Goal: Task Accomplishment & Management: Complete application form

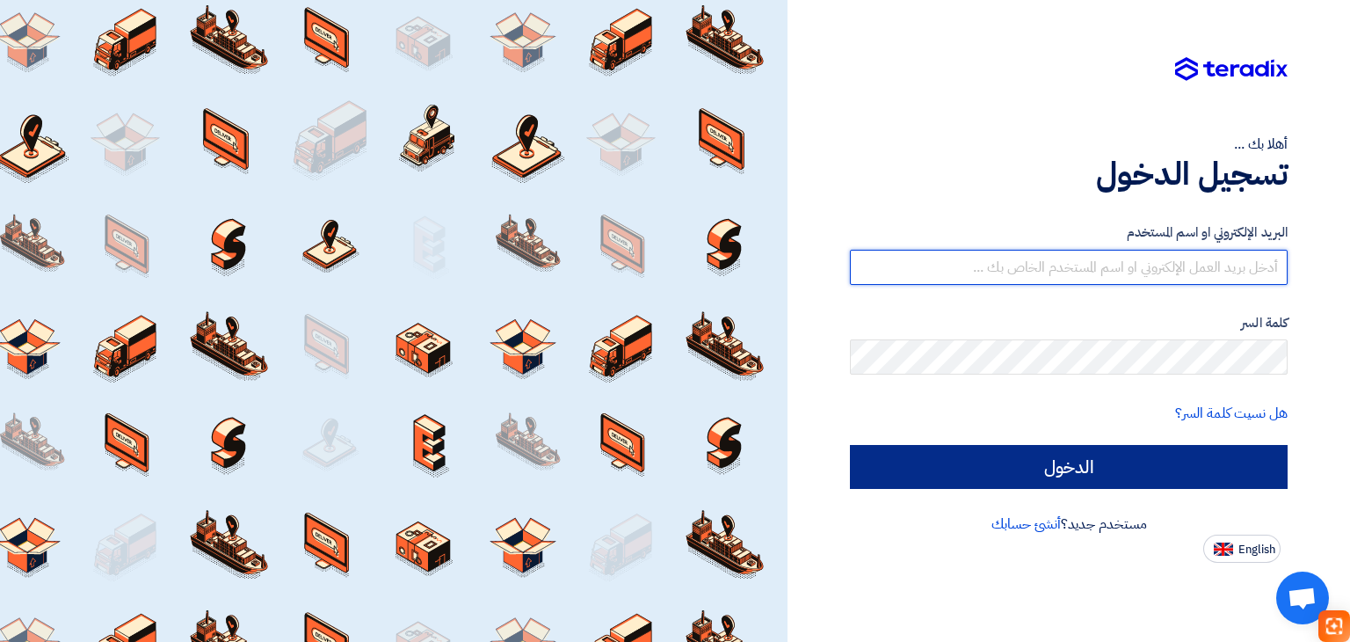
type input "[EMAIL_ADDRESS][DOMAIN_NAME]"
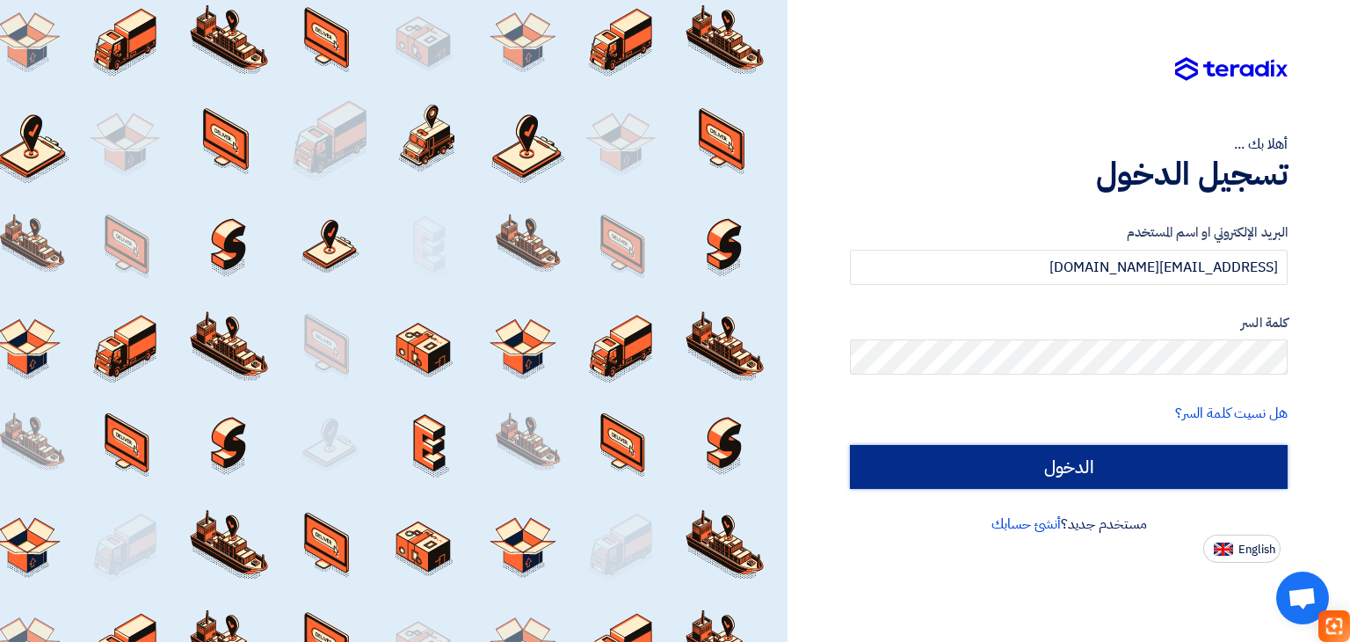
click at [1084, 475] on input "الدخول" at bounding box center [1069, 467] width 438 height 44
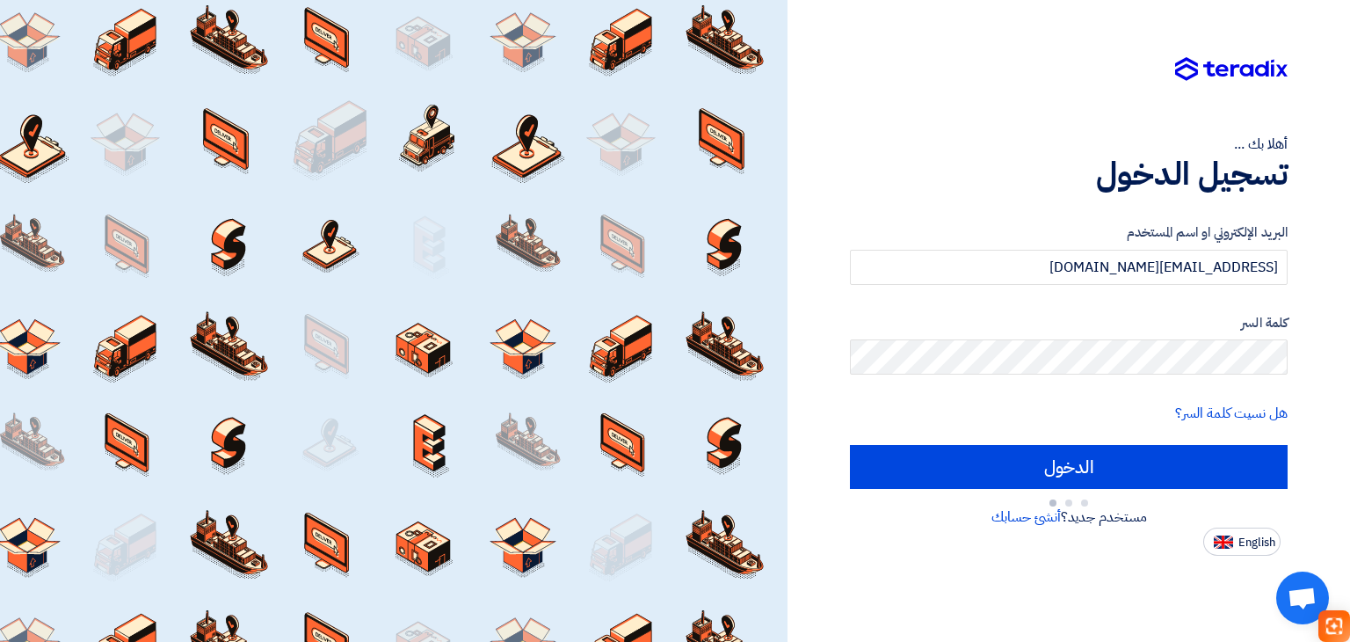
type input "Sign in"
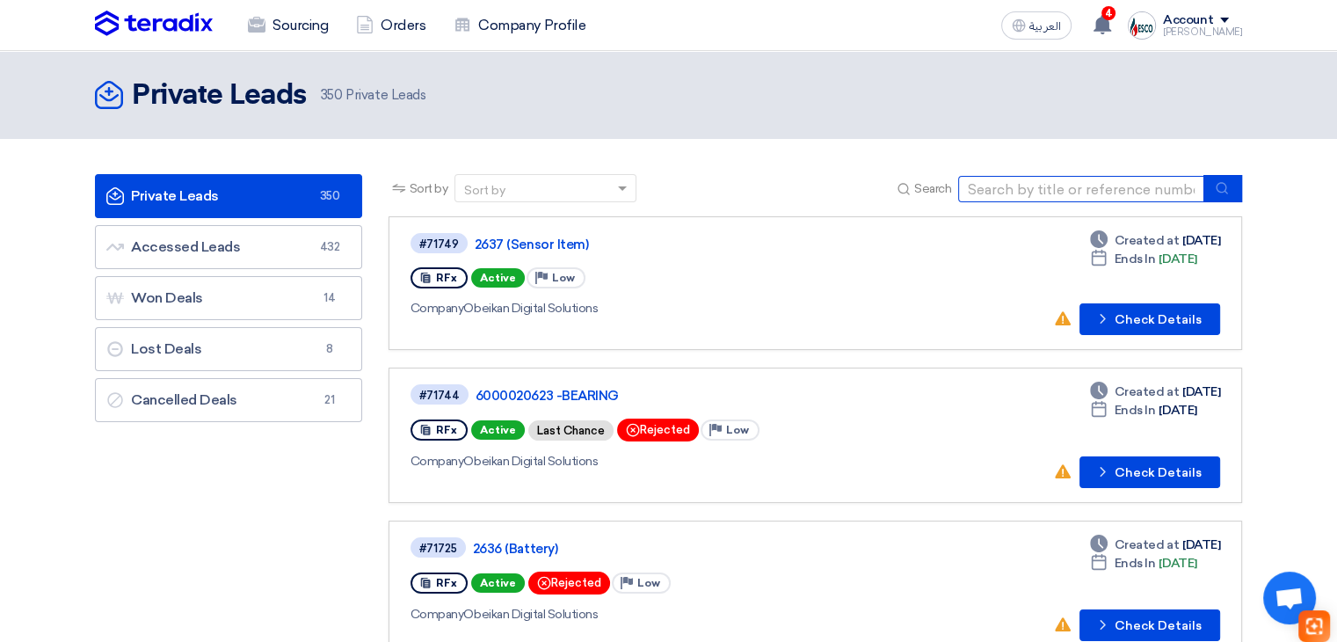
click at [1091, 198] on input at bounding box center [1081, 189] width 246 height 26
type input "71624"
click at [1234, 189] on button "submit" at bounding box center [1222, 188] width 39 height 27
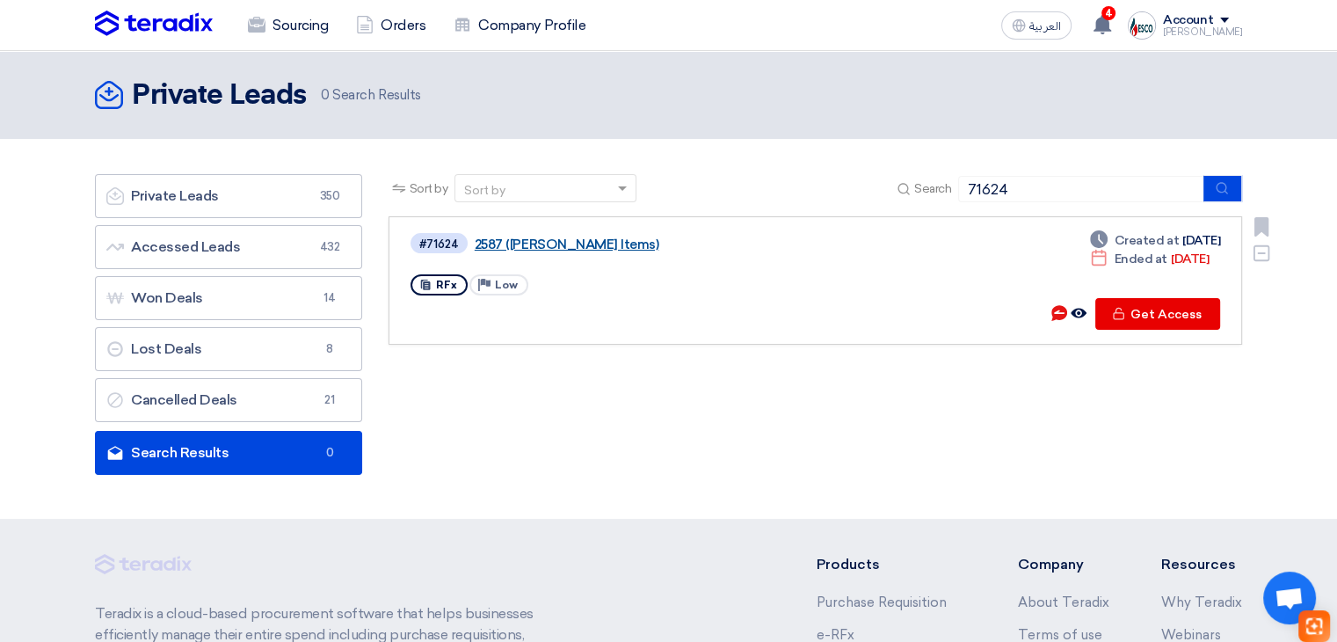
click at [573, 240] on link "2587 ([PERSON_NAME] Items)" at bounding box center [694, 244] width 439 height 16
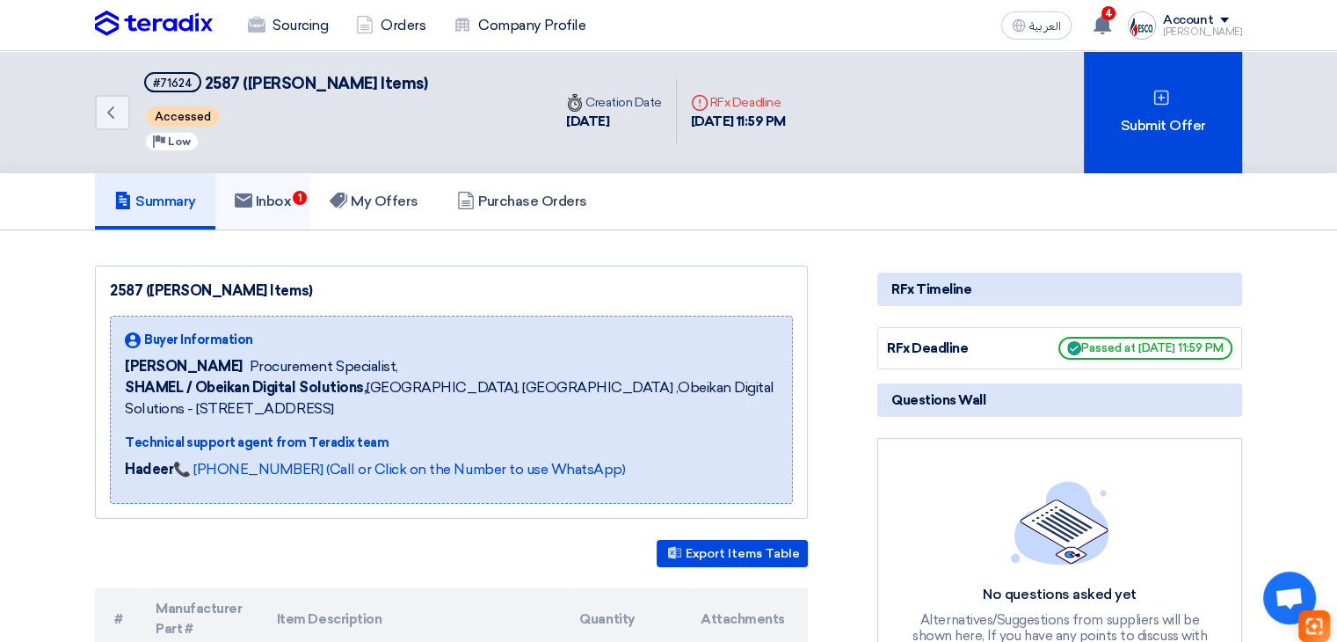
click at [304, 210] on link "Inbox 1" at bounding box center [263, 201] width 96 height 56
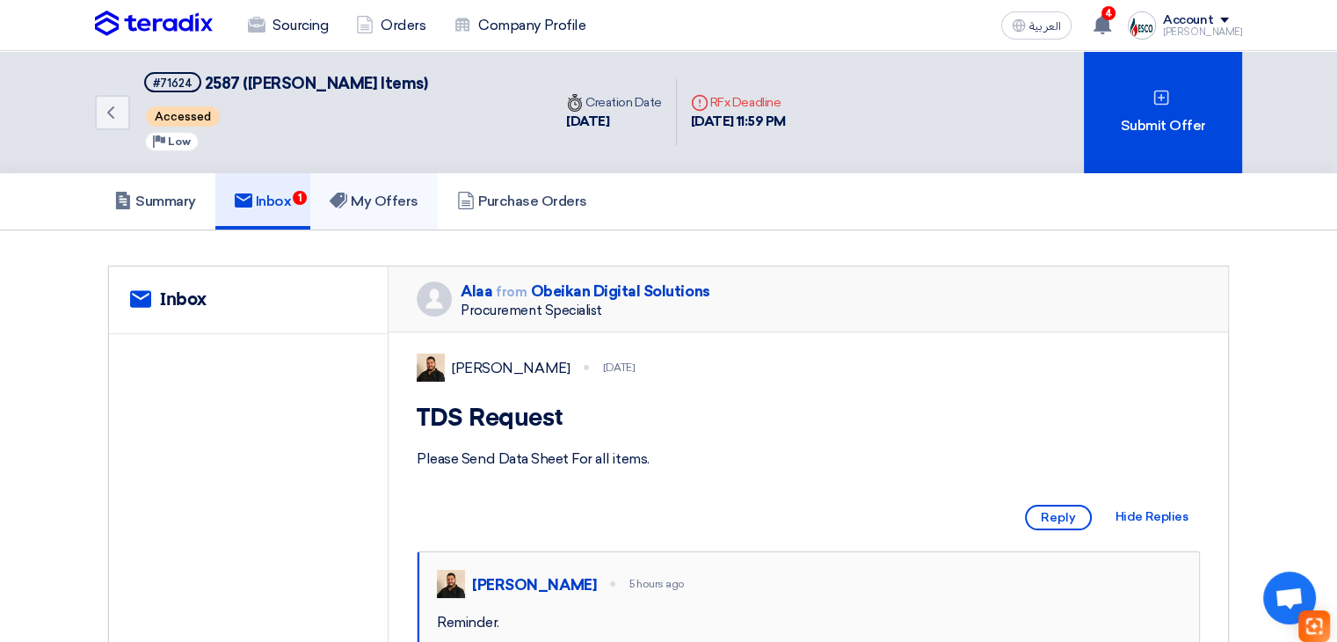
click at [369, 197] on h5 "My Offers" at bounding box center [374, 201] width 89 height 18
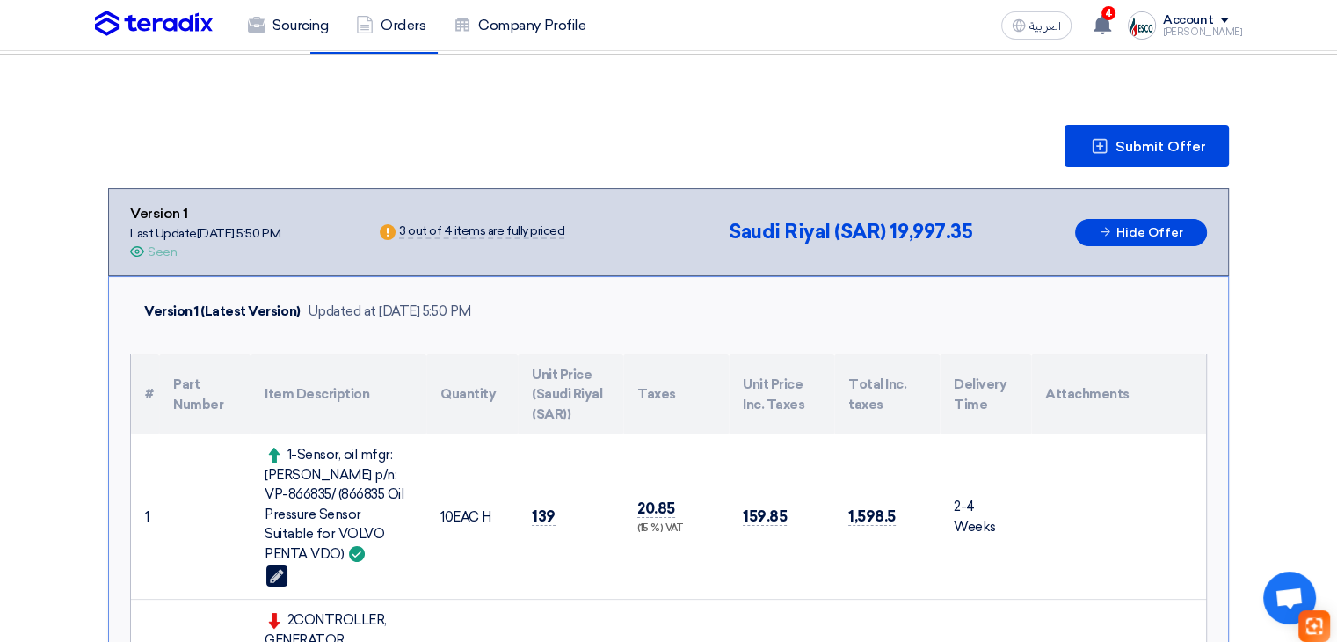
scroll to position [264, 0]
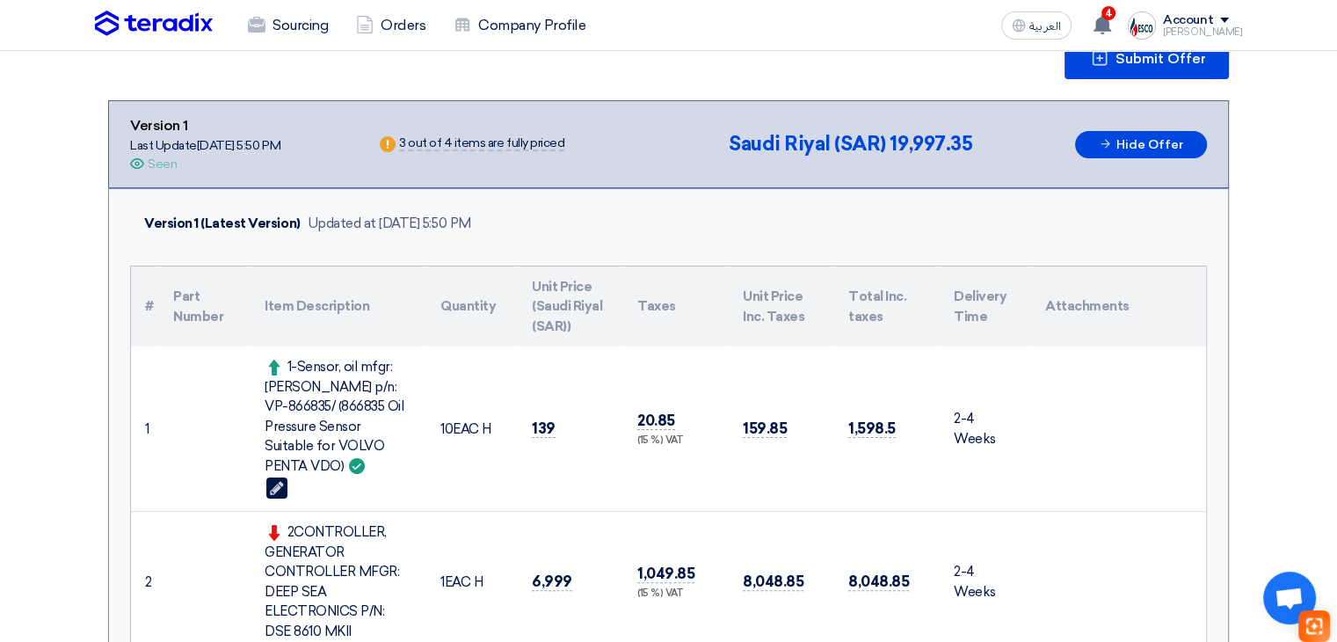
drag, startPoint x: 320, startPoint y: 400, endPoint x: 404, endPoint y: 440, distance: 93.5
click at [404, 440] on div "1-Sensor, oil mfgr: [PERSON_NAME] p/n: VP-866835/ (866835 Oil Pressure Sensor S…" at bounding box center [339, 416] width 148 height 119
copy div "866835 Oil Pressure Sensor Suitable for VOLVO PENTA VDO"
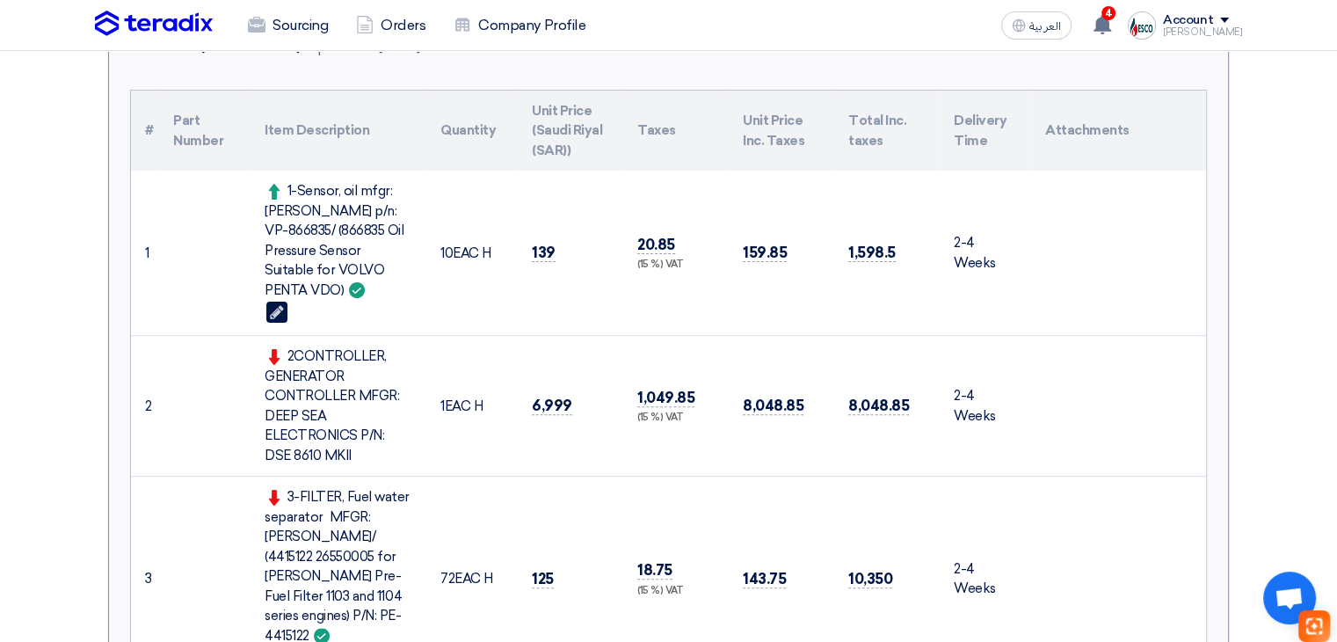
scroll to position [527, 0]
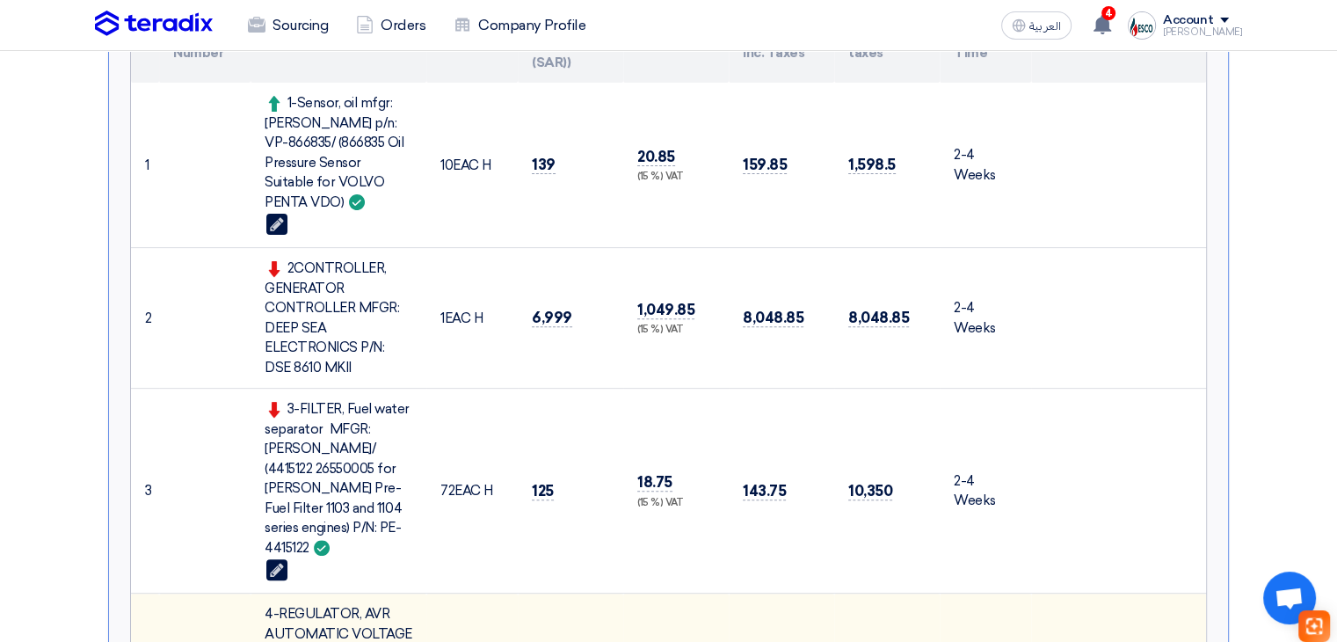
drag, startPoint x: 387, startPoint y: 341, endPoint x: 394, endPoint y: 356, distance: 16.5
click at [394, 356] on div "2CONTROLLER, GENERATOR CONTROLLER MFGR: DEEP SEA ELECTRONICS P/N: DSE 8610 MKII" at bounding box center [339, 317] width 148 height 119
copy div "DSE 8610 MKII"
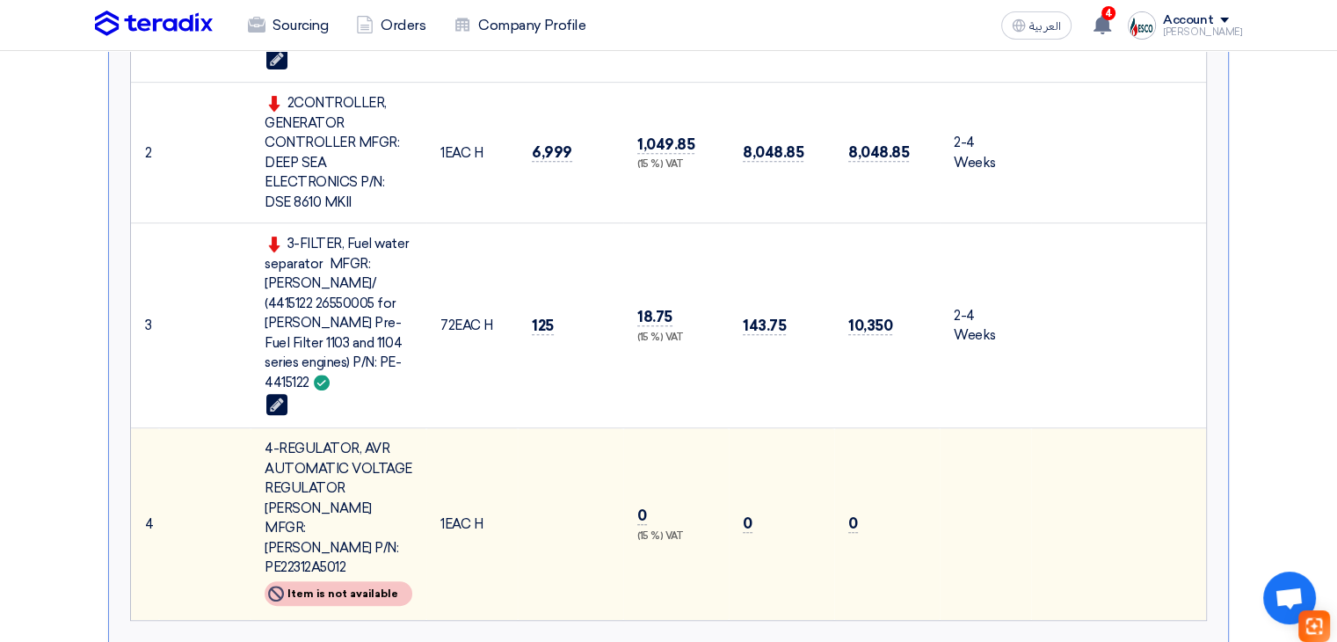
scroll to position [703, 0]
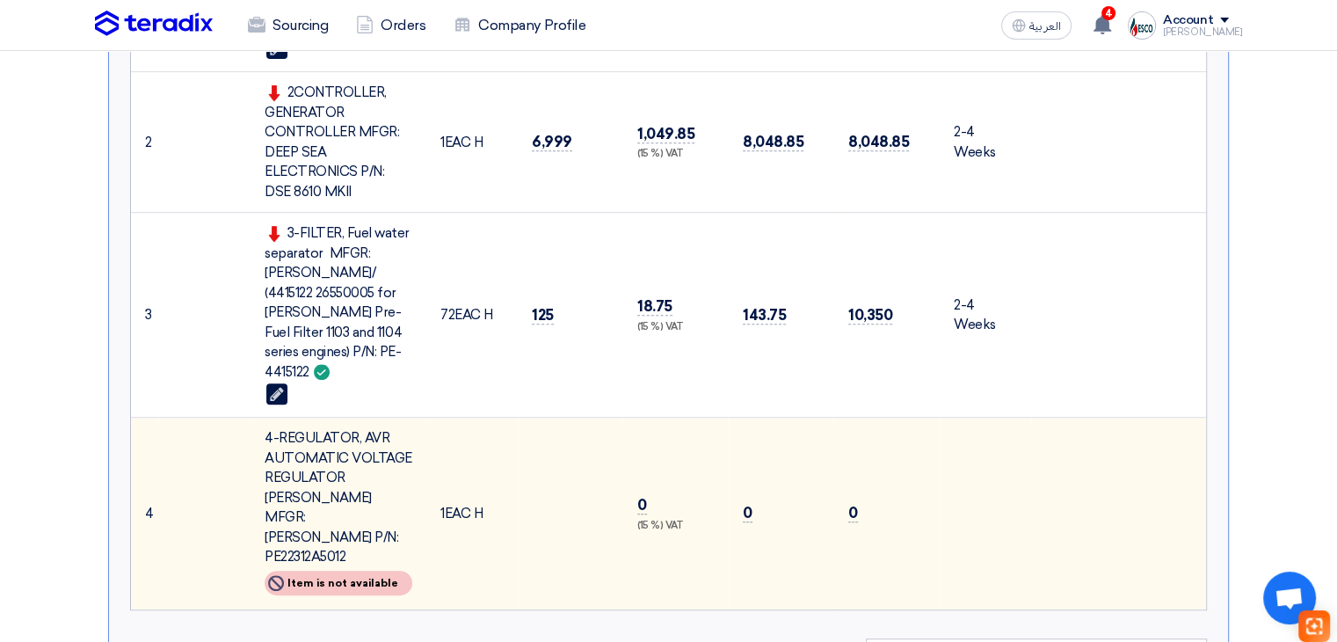
drag, startPoint x: 267, startPoint y: 344, endPoint x: 325, endPoint y: 348, distance: 58.1
click at [325, 348] on div "3-FILTER, Fuel water separator MFGR: [PERSON_NAME]/ (4415122 26550005 for [PERS…" at bounding box center [339, 302] width 148 height 158
copy div "PE-4415122"
drag, startPoint x: 329, startPoint y: 268, endPoint x: 376, endPoint y: 325, distance: 74.3
click at [376, 325] on div "3-FILTER, Fuel water separator MFGR: [PERSON_NAME]/ (4415122 26550005 for [PERS…" at bounding box center [339, 302] width 148 height 158
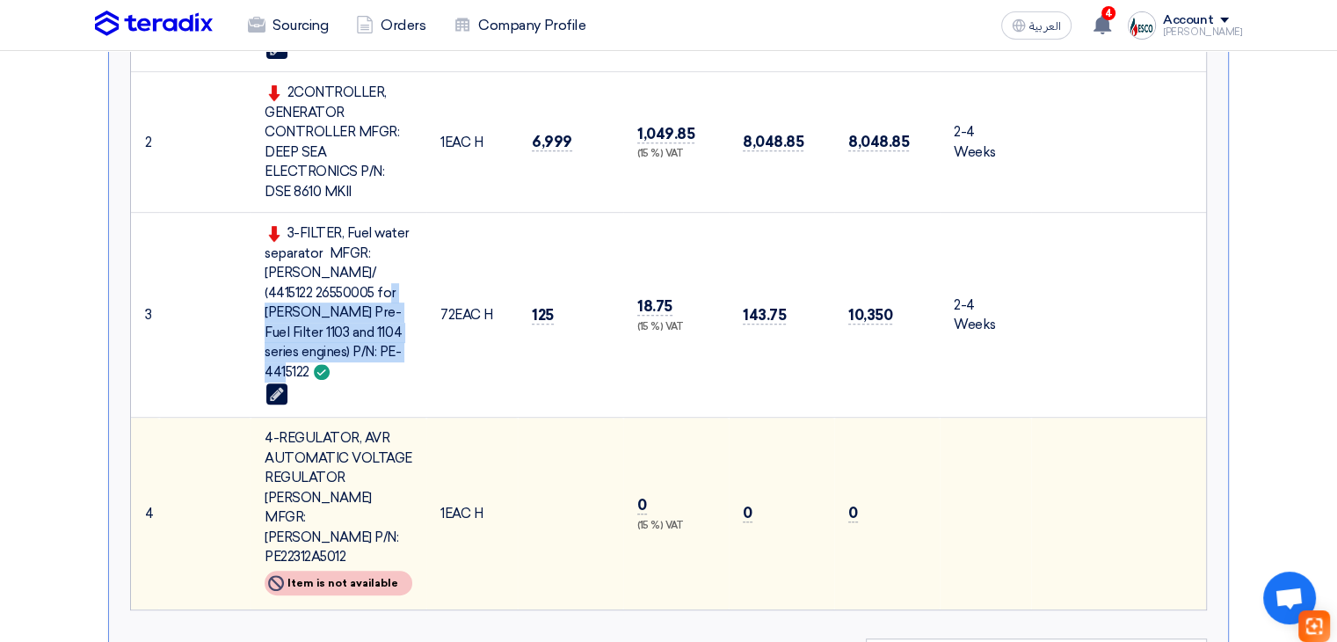
copy div "4415122 26550005 for [PERSON_NAME] Pre-Fuel Filter 1103 and 1104 series engines"
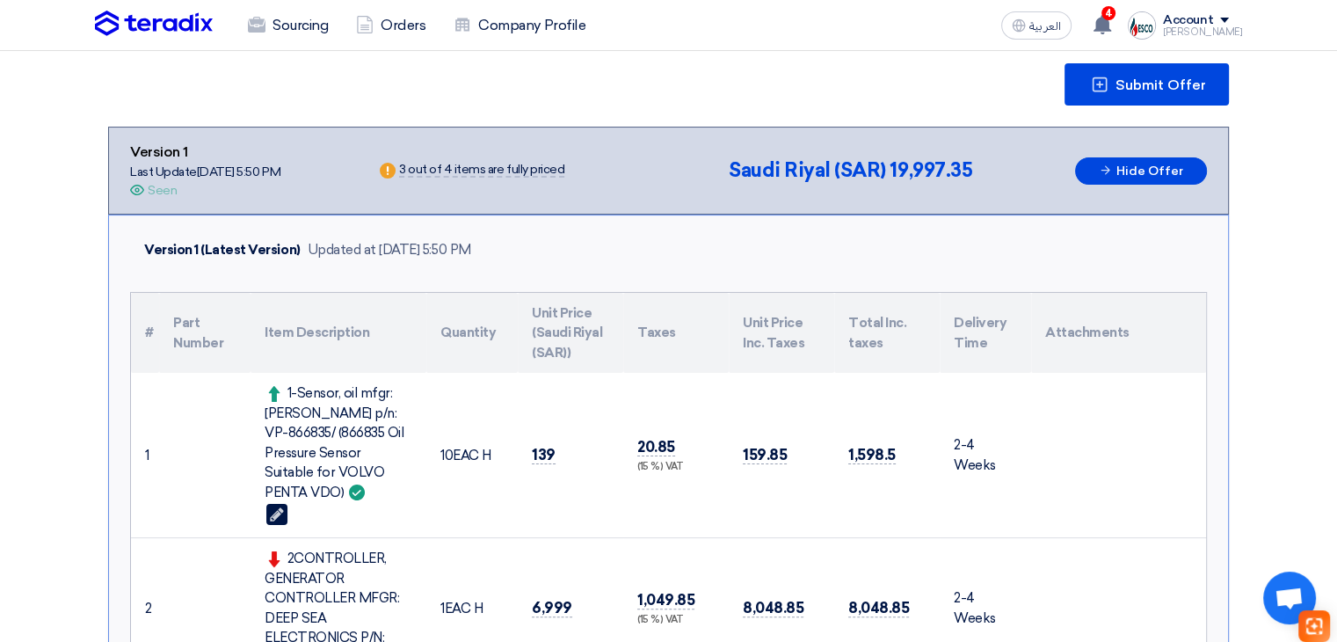
scroll to position [88, 0]
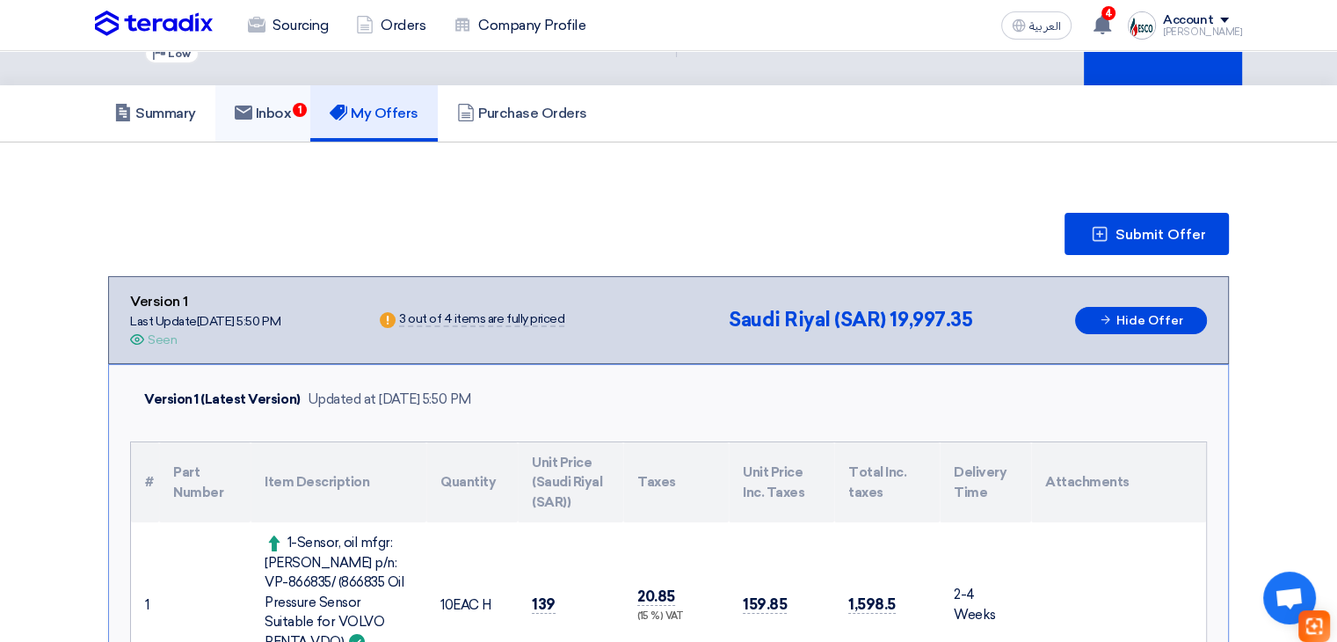
click at [304, 113] on span "1" at bounding box center [300, 110] width 14 height 14
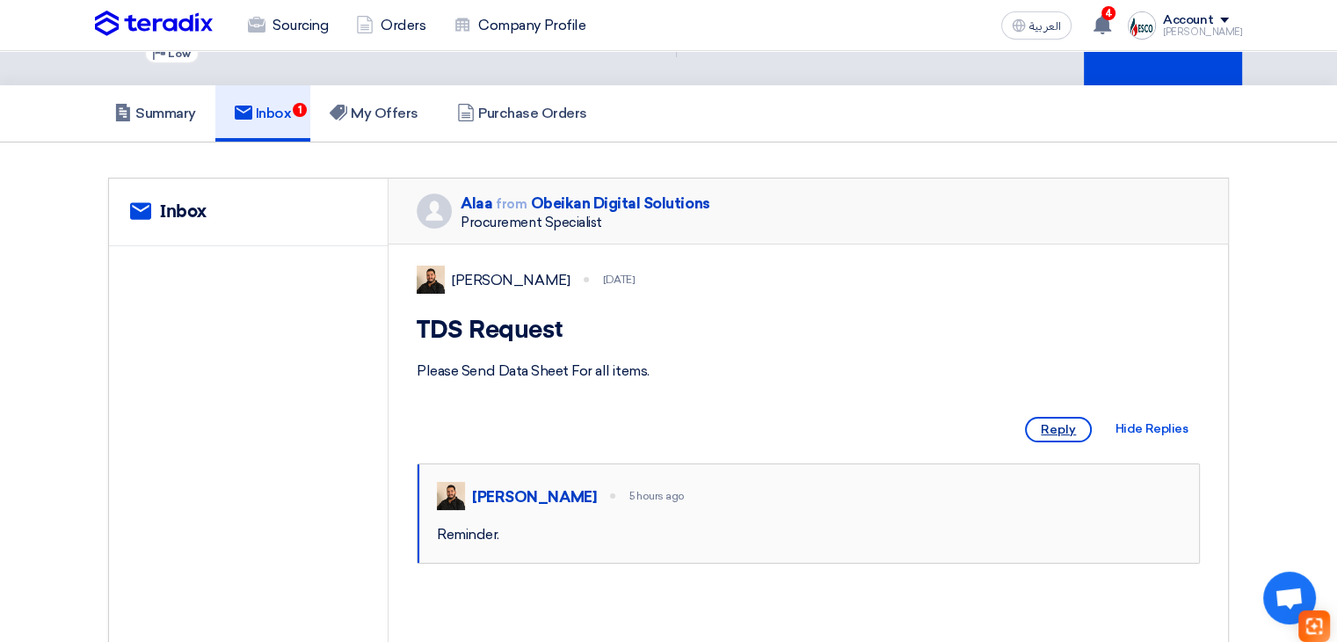
click at [1062, 442] on span "Reply" at bounding box center [1058, 429] width 67 height 25
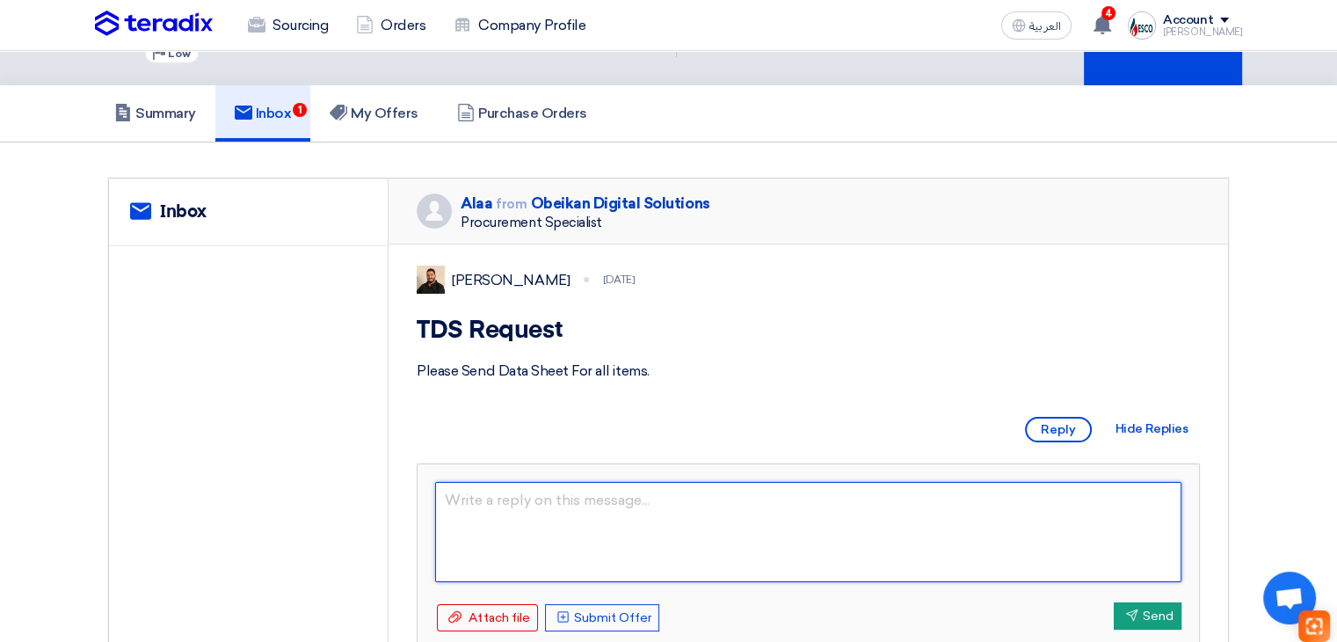
click at [562, 517] on textarea at bounding box center [808, 532] width 746 height 100
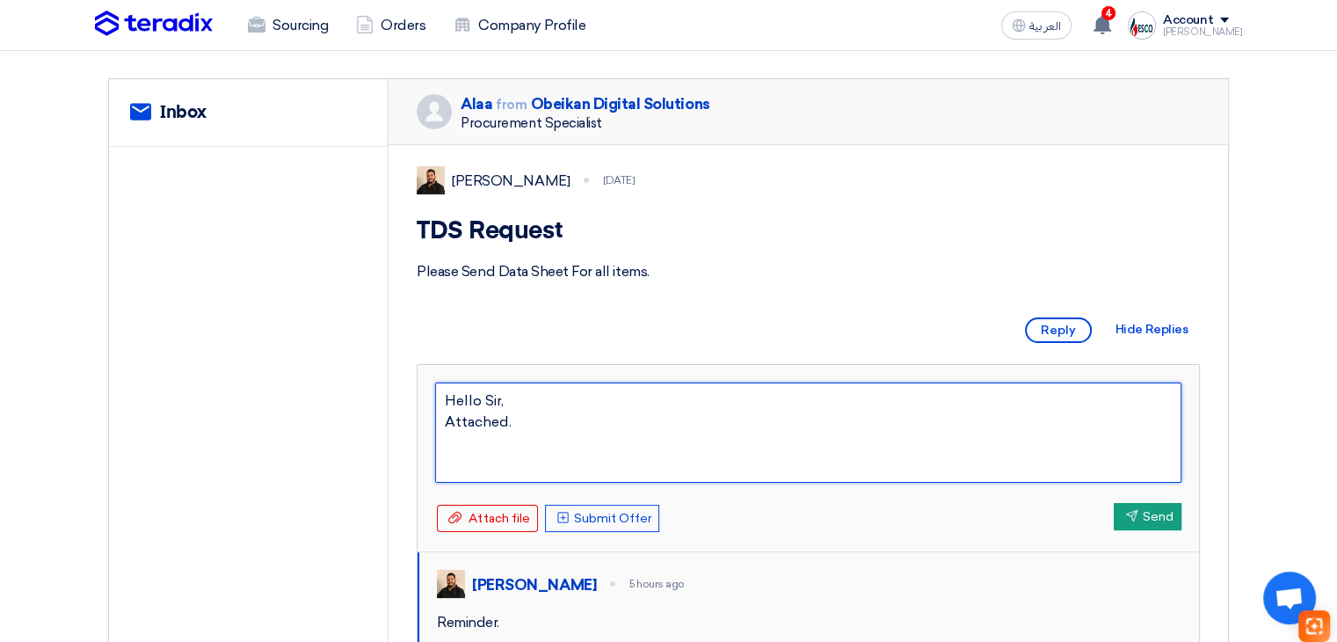
scroll to position [264, 0]
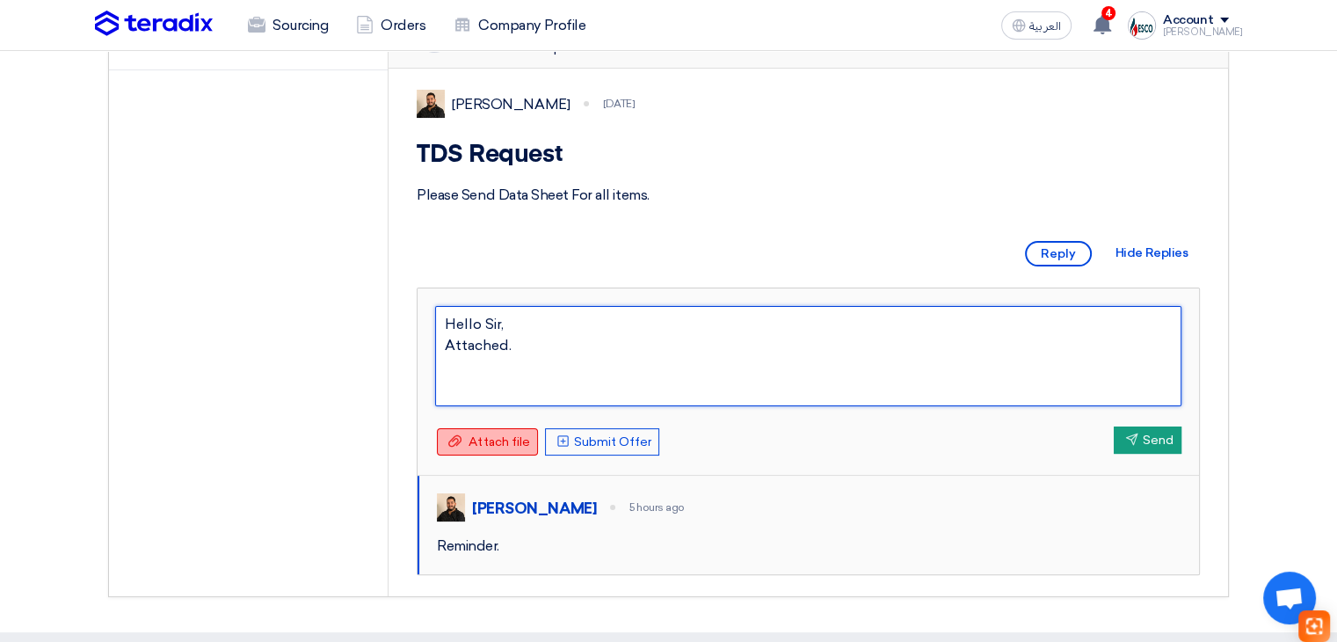
type textarea "Hello Sir, Attached."
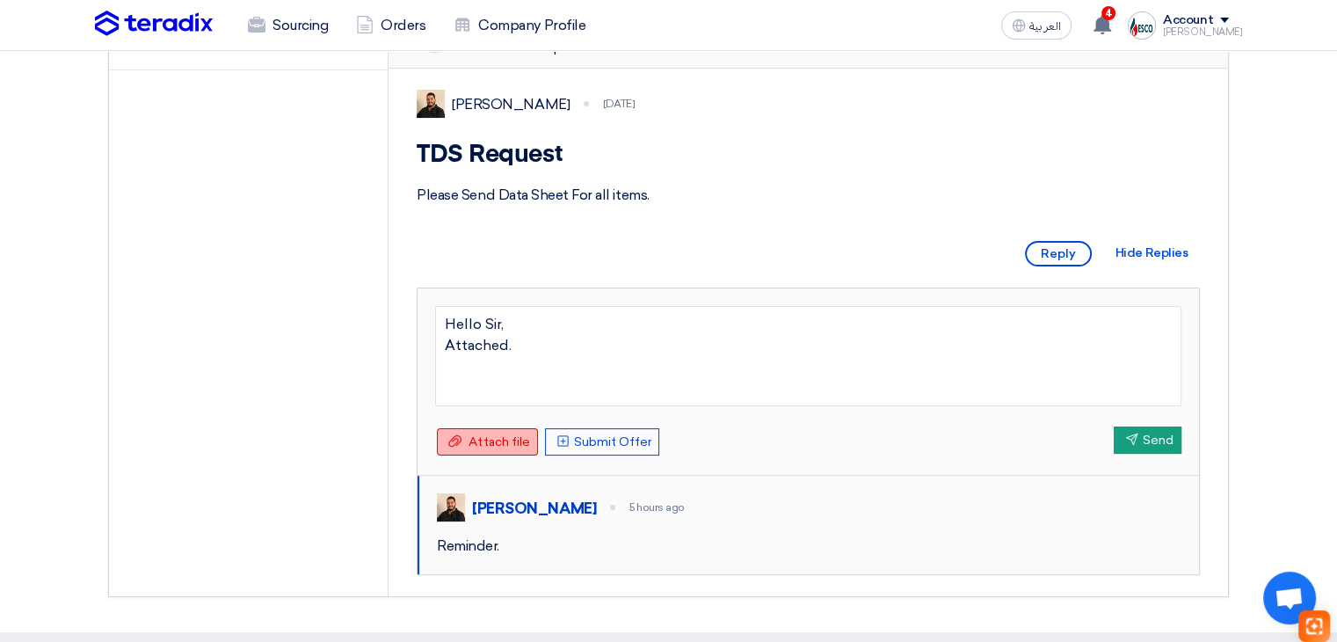
click at [506, 455] on div "Attach file Attach file" at bounding box center [487, 441] width 101 height 27
click at [0, 0] on input "Attach file Attach file" at bounding box center [0, 0] width 0 height 0
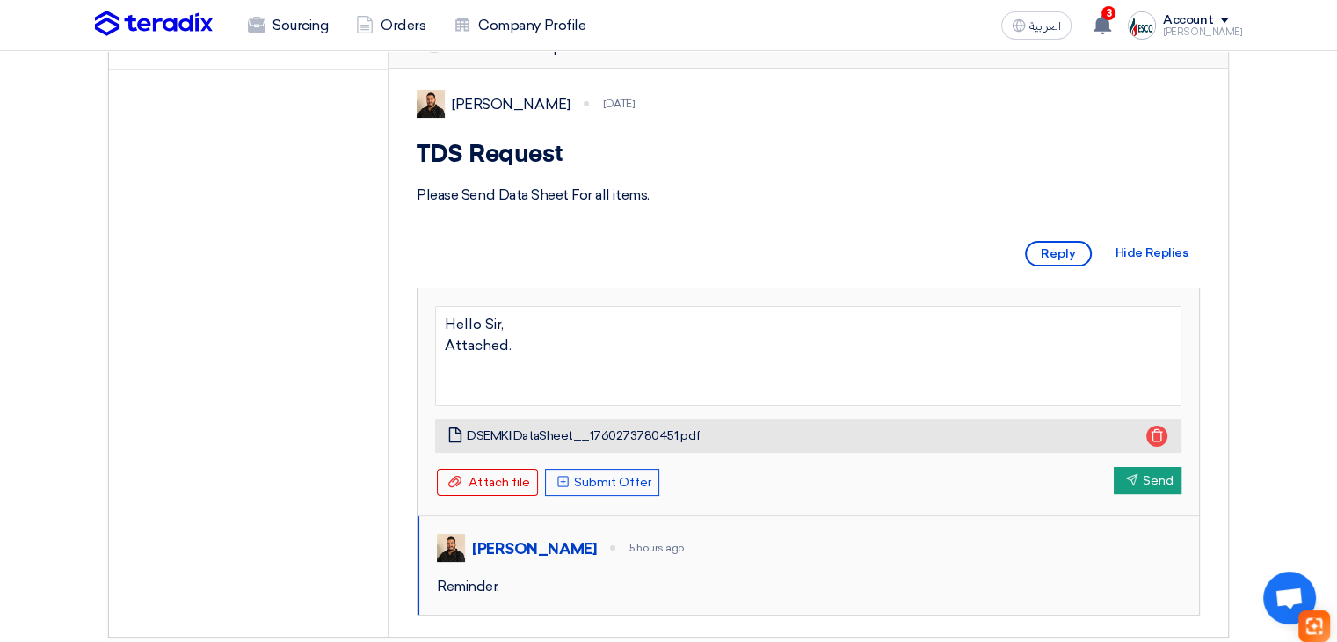
scroll to position [352, 0]
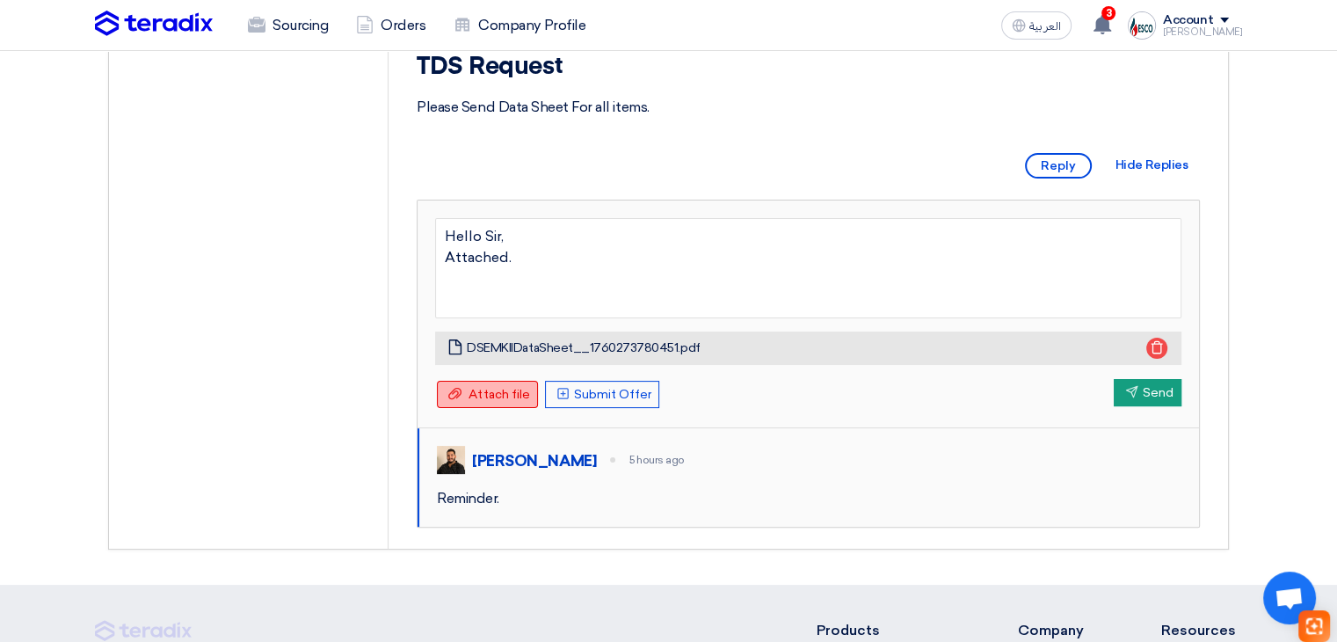
click at [482, 400] on div "Attach file Attach file" at bounding box center [487, 394] width 101 height 27
click at [0, 0] on input "Attach file Attach file" at bounding box center [0, 0] width 0 height 0
click at [489, 402] on span "Attach file" at bounding box center [499, 394] width 62 height 15
click at [0, 0] on input "Attach file Attach file" at bounding box center [0, 0] width 0 height 0
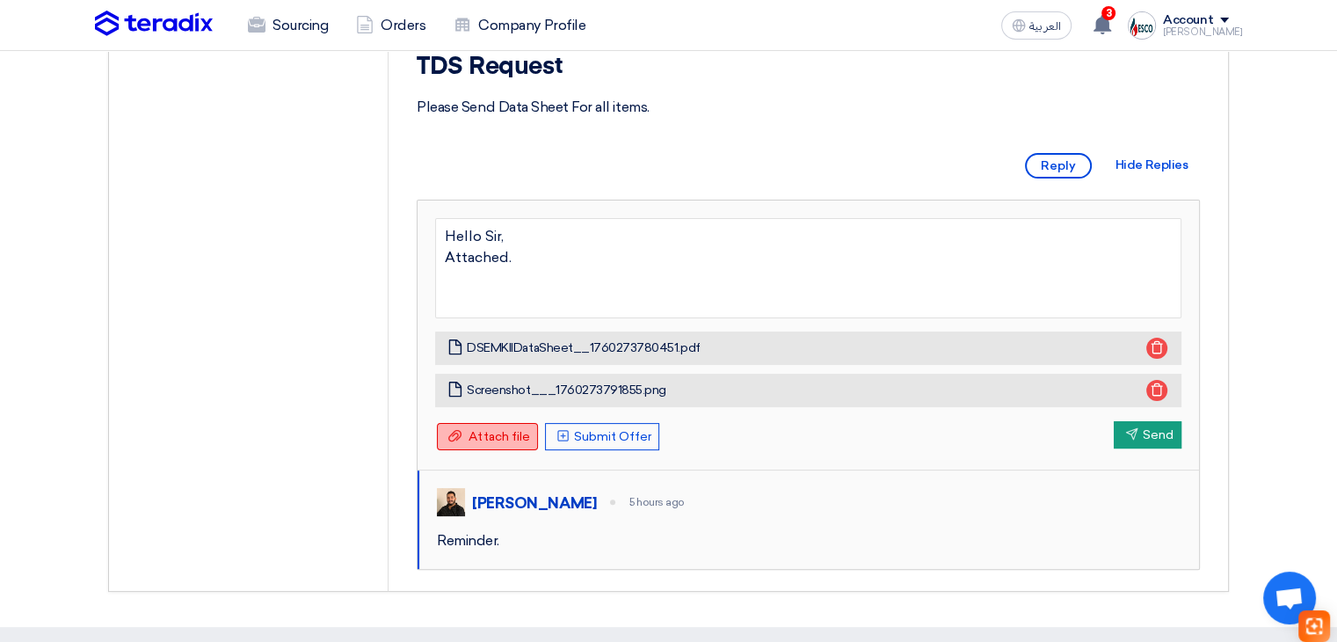
click at [513, 444] on span "Attach file" at bounding box center [499, 436] width 62 height 15
click at [0, 0] on input "Attach file Attach file" at bounding box center [0, 0] width 0 height 0
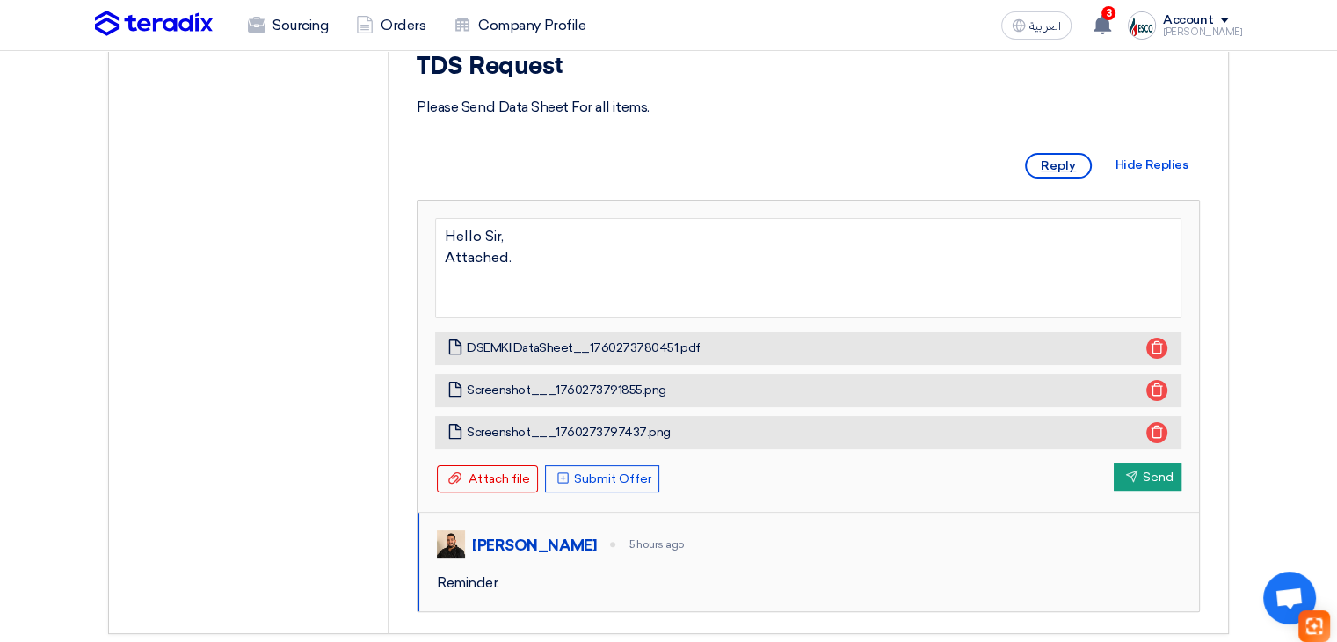
click at [1062, 178] on span "Reply" at bounding box center [1058, 165] width 67 height 25
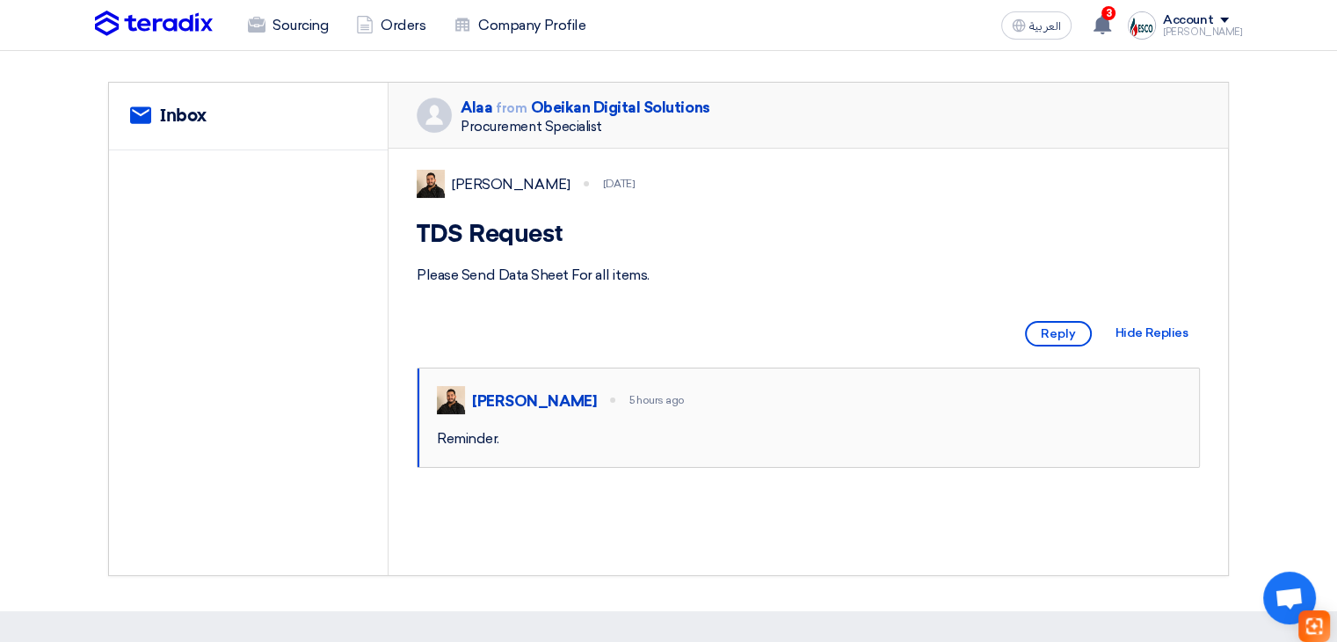
scroll to position [176, 0]
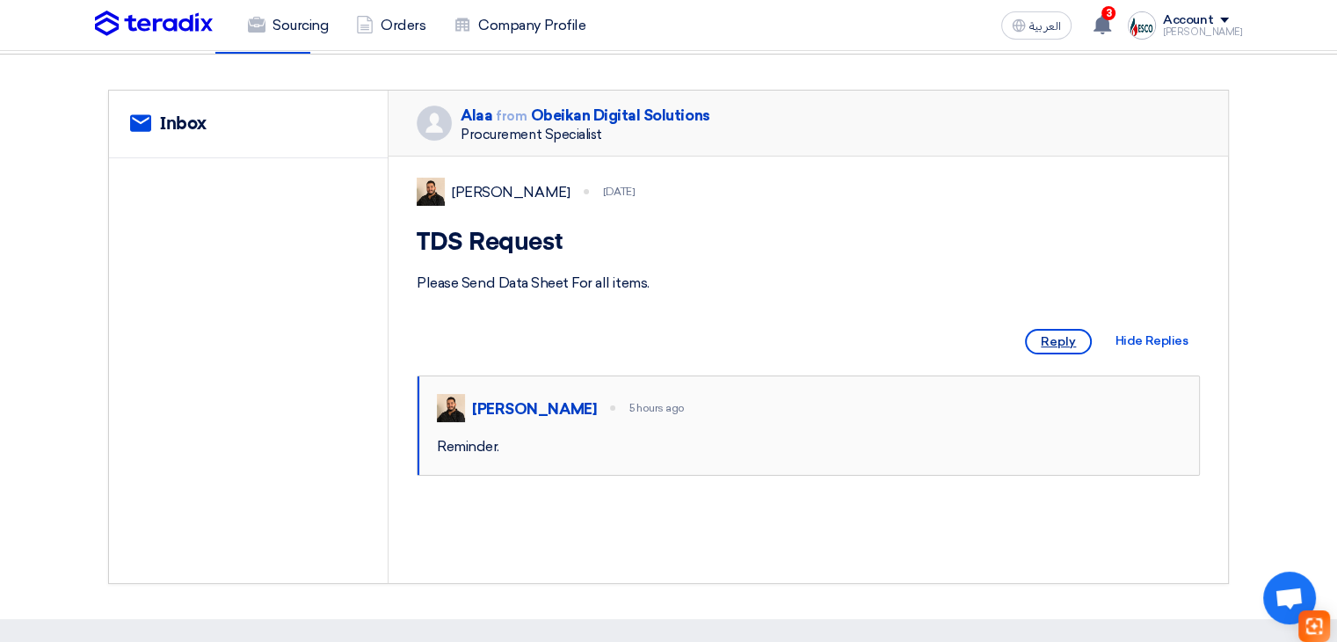
click at [1058, 354] on span "Reply" at bounding box center [1058, 341] width 67 height 25
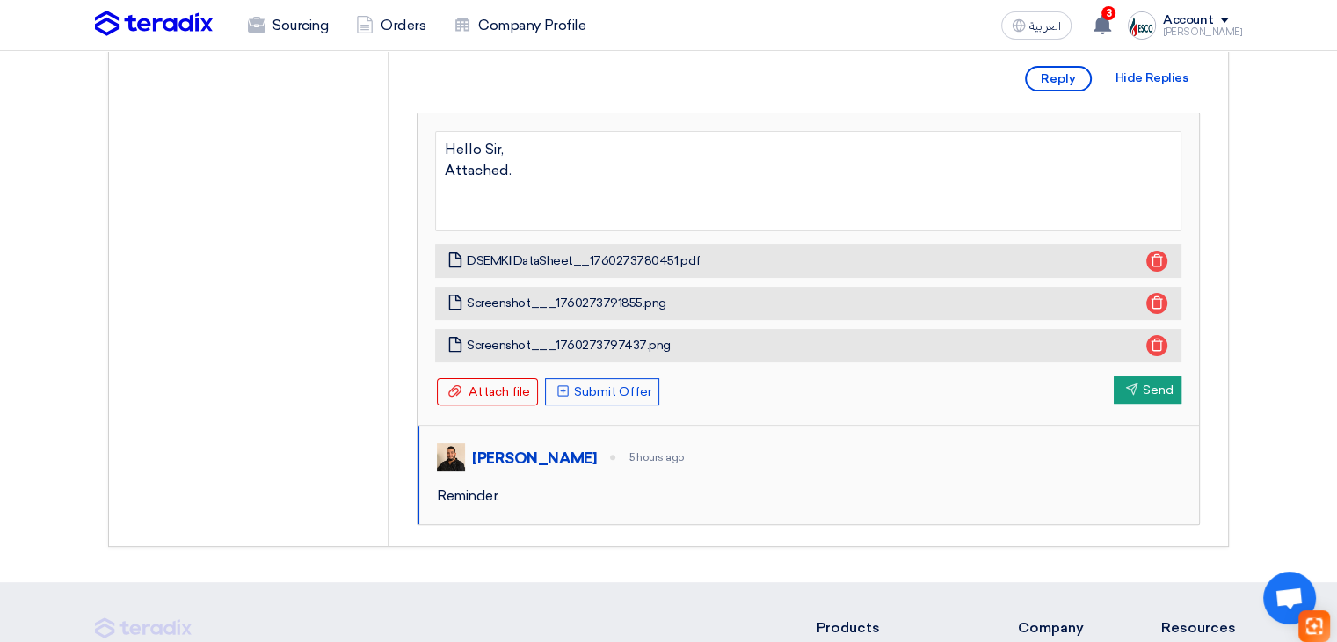
scroll to position [439, 0]
click at [1164, 402] on button "Send Send" at bounding box center [1147, 388] width 68 height 27
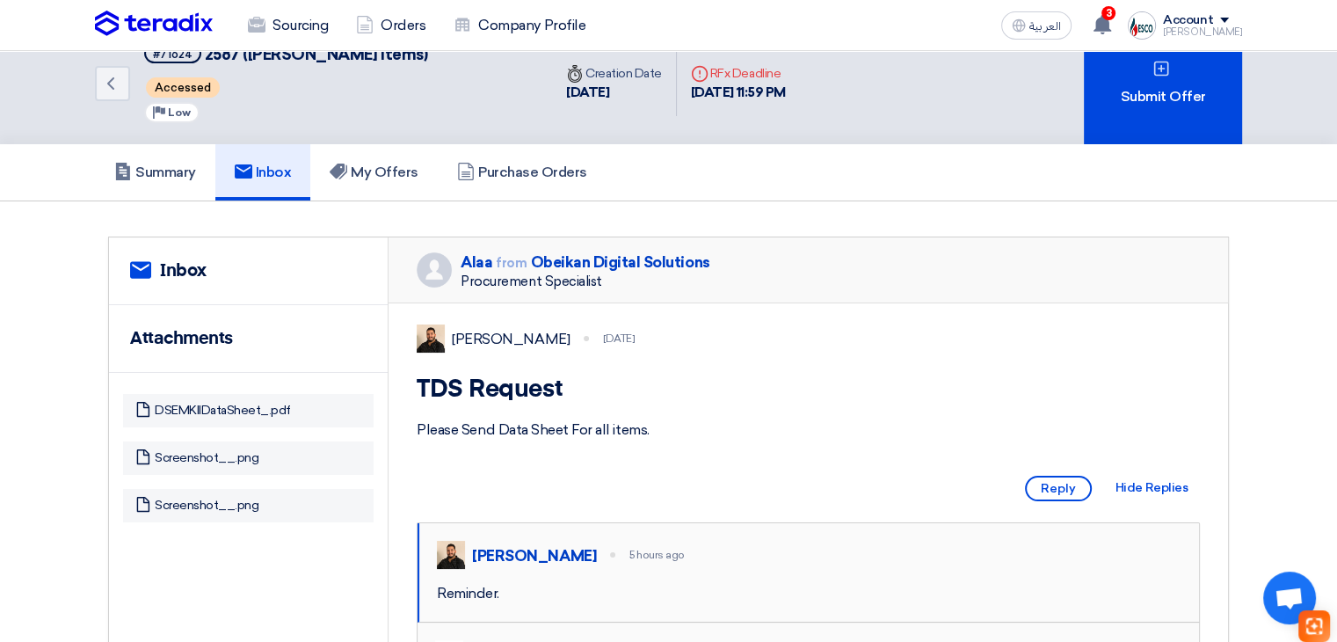
scroll to position [0, 0]
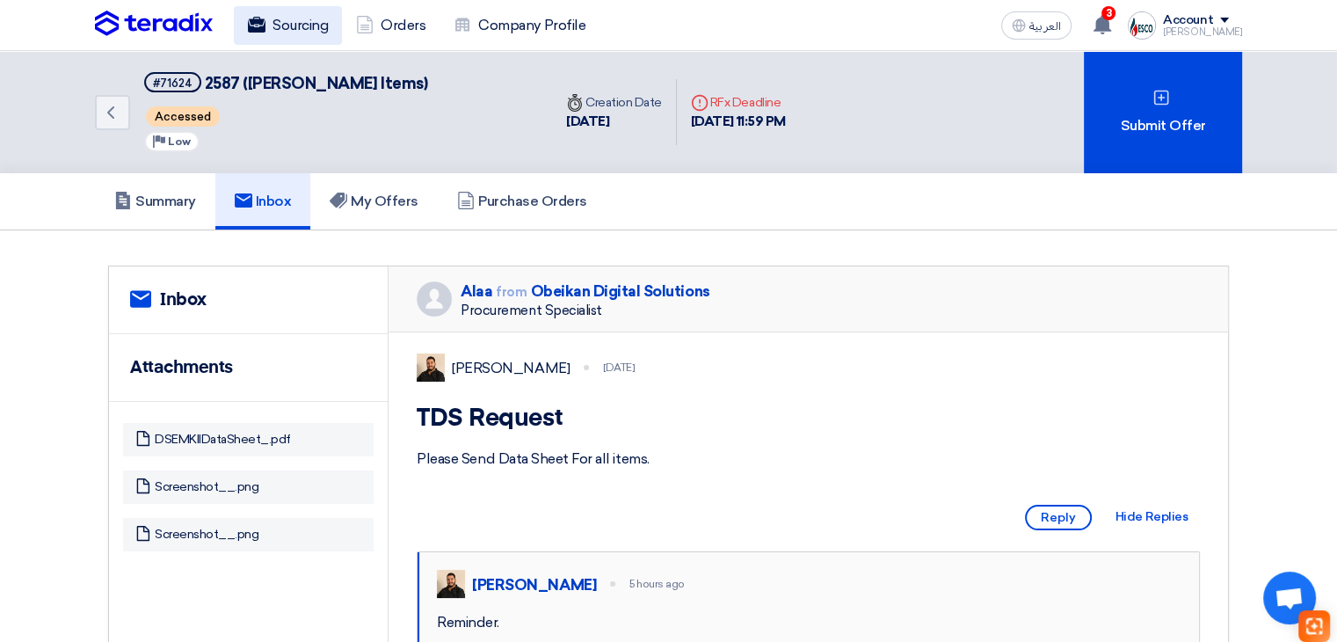
click at [301, 24] on link "Sourcing" at bounding box center [288, 25] width 108 height 39
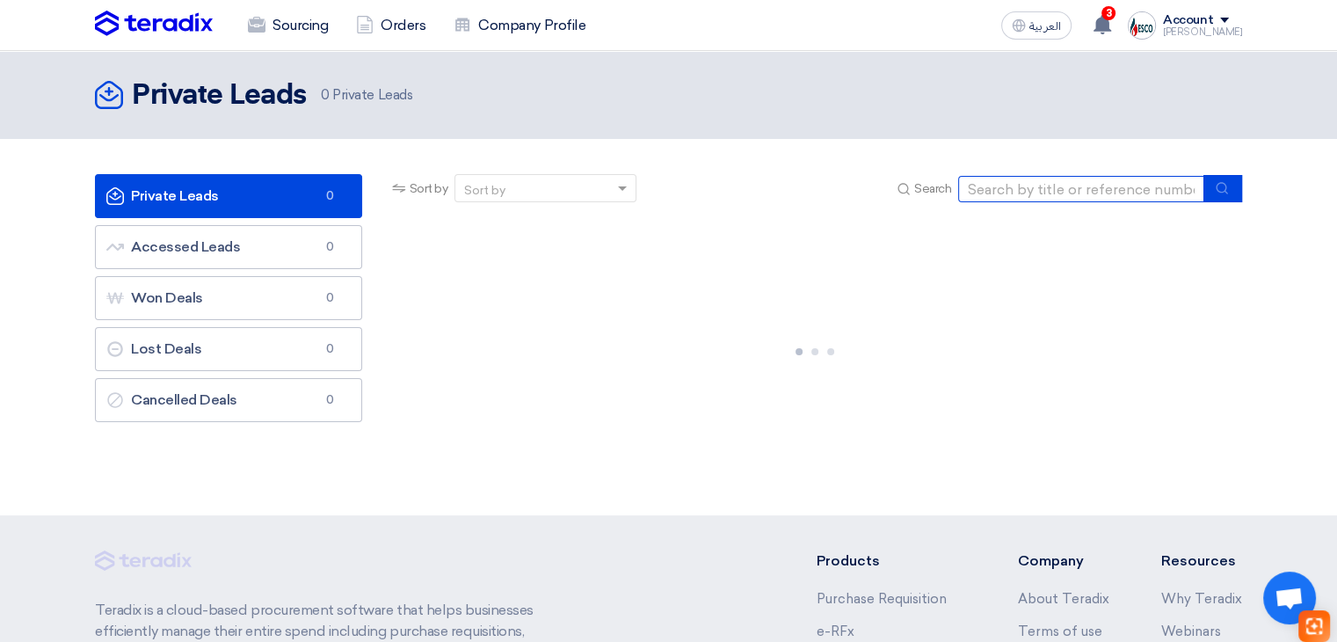
click at [1048, 187] on input at bounding box center [1081, 189] width 246 height 26
paste input "71686"
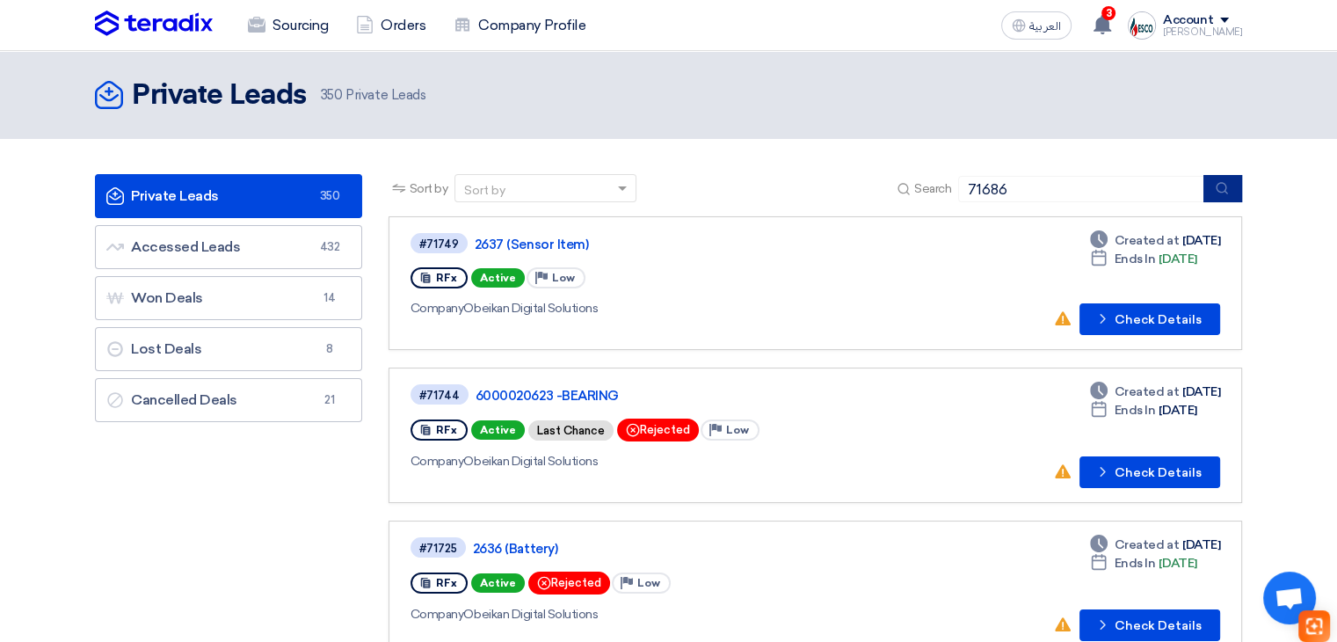
click at [1225, 189] on use "submit" at bounding box center [1220, 187] width 11 height 11
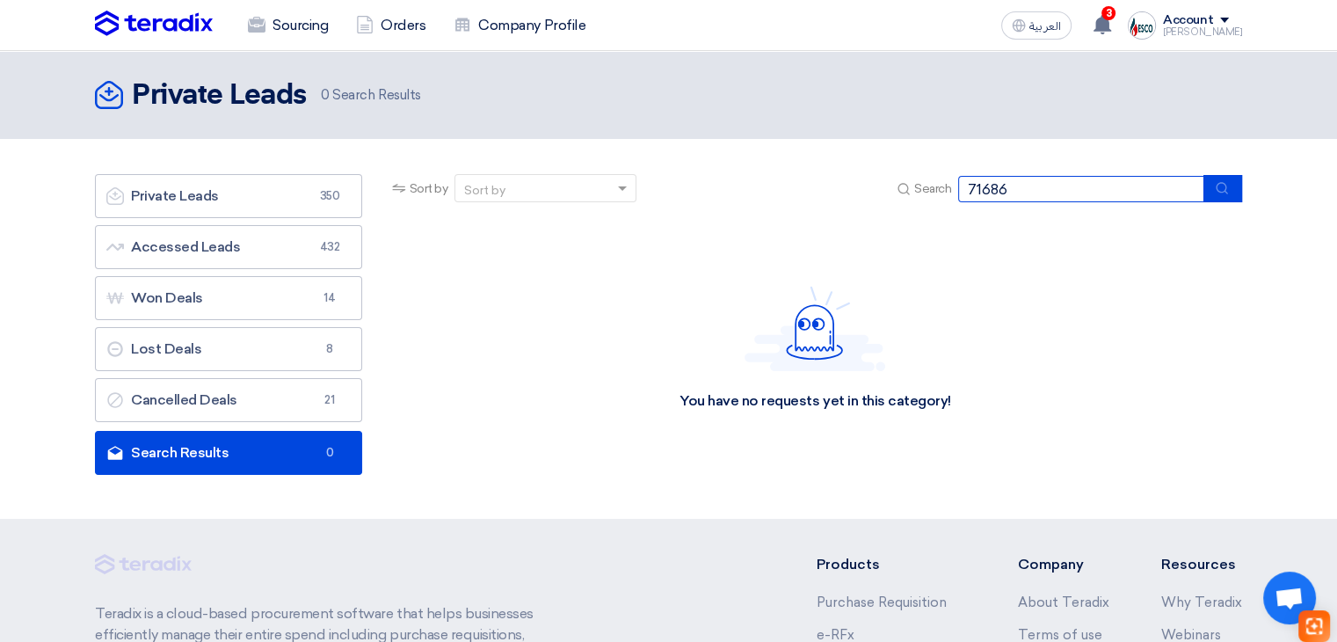
click at [1020, 191] on input "71686" at bounding box center [1081, 189] width 246 height 26
click at [1021, 190] on input "71686" at bounding box center [1081, 189] width 246 height 26
paste input
type input "71686"
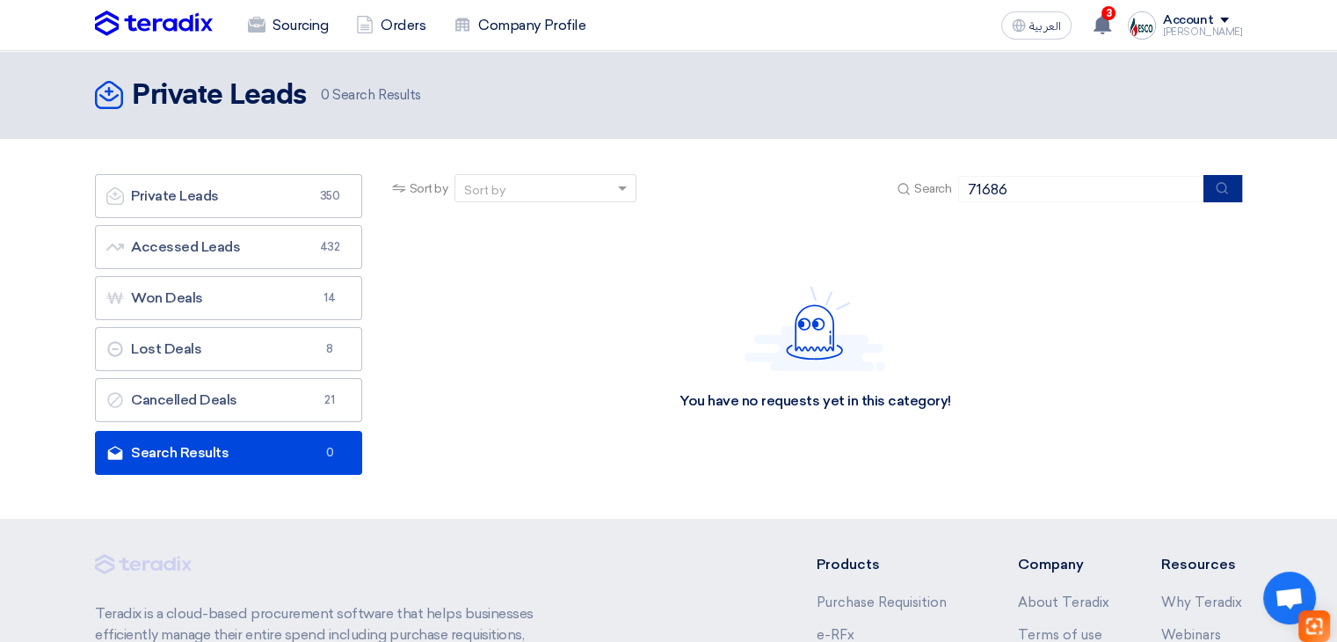
click at [1223, 191] on use "submit" at bounding box center [1220, 187] width 11 height 11
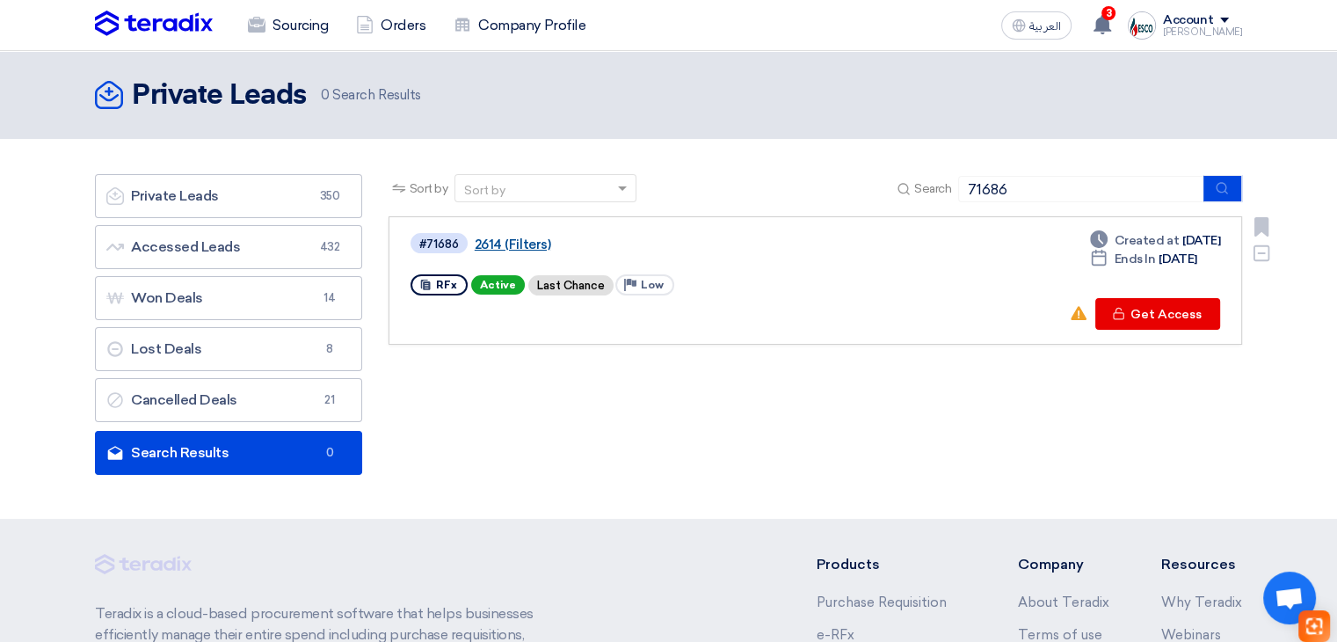
click at [505, 250] on link "2614 (Filters)" at bounding box center [694, 244] width 439 height 16
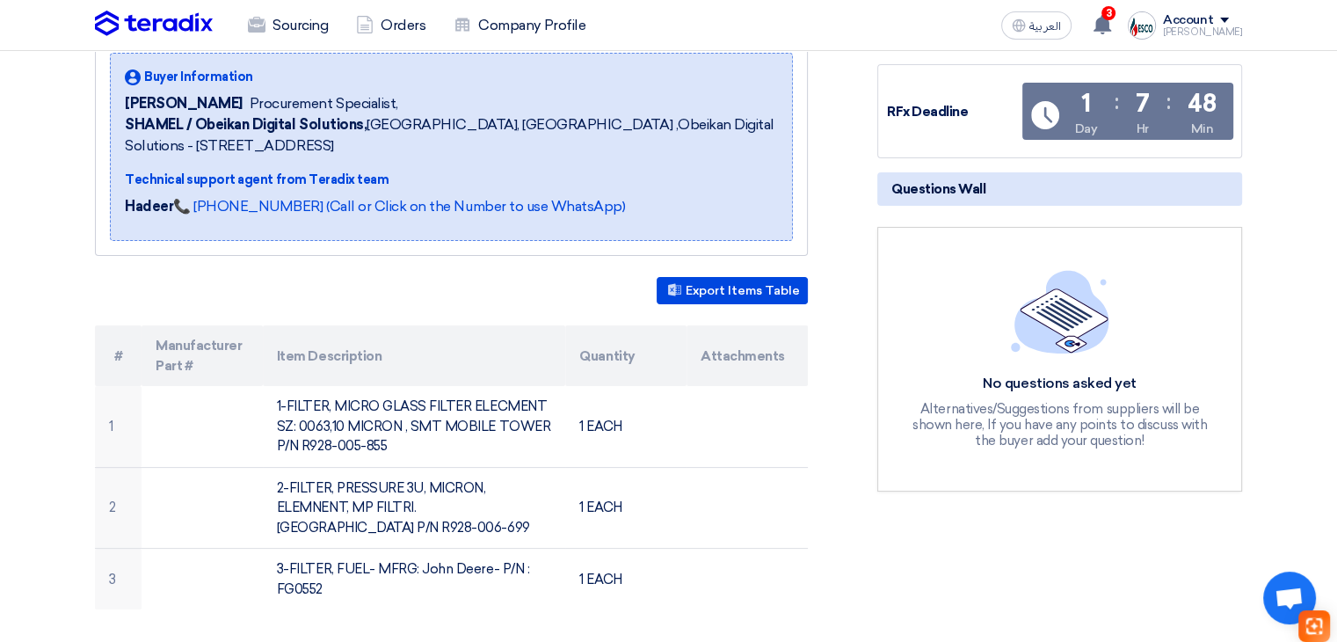
scroll to position [264, 0]
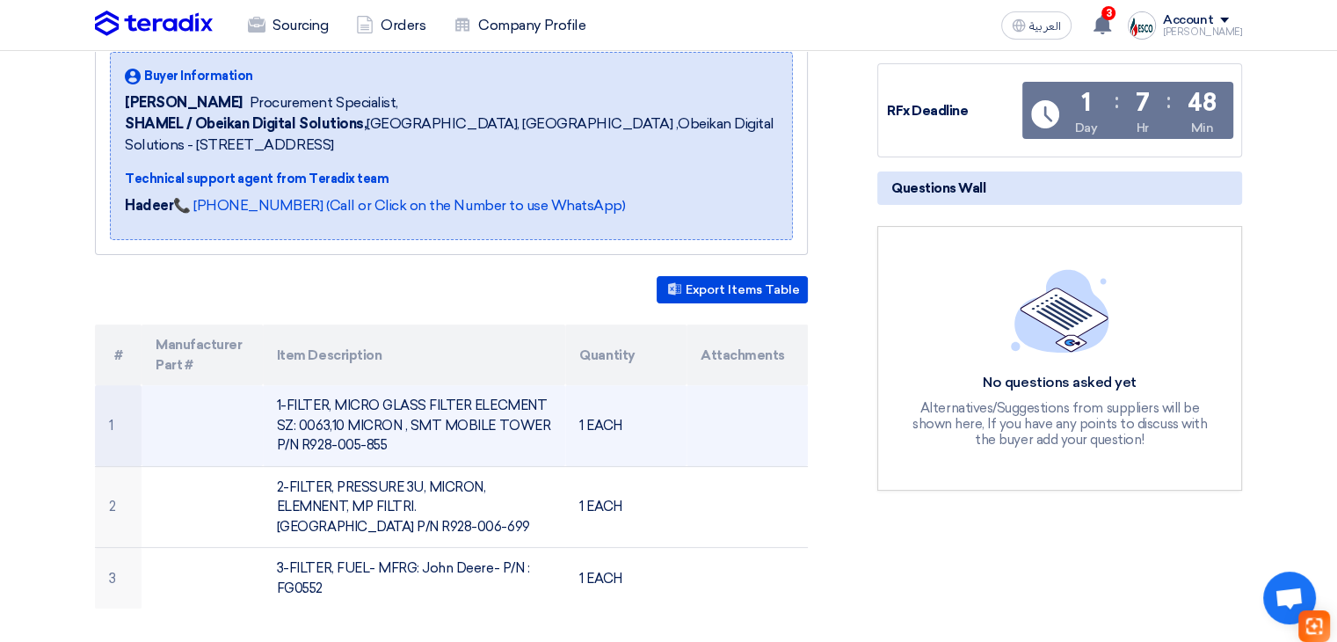
drag, startPoint x: 303, startPoint y: 440, endPoint x: 392, endPoint y: 437, distance: 88.8
click at [392, 437] on td "1-FILTER, MICRO GLASS FILTER ELECMENT SZ: 0063,10 MICRON , SMT MOBILE TOWER P/N…" at bounding box center [414, 425] width 303 height 81
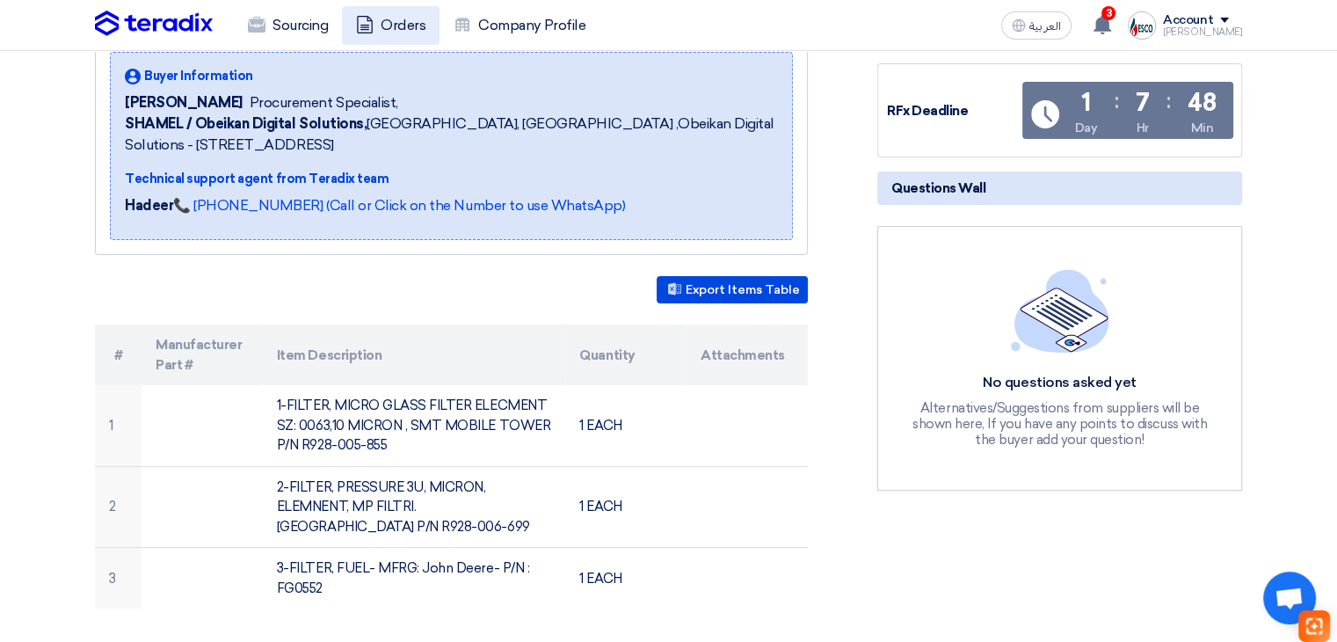
copy td "R928-005-855"
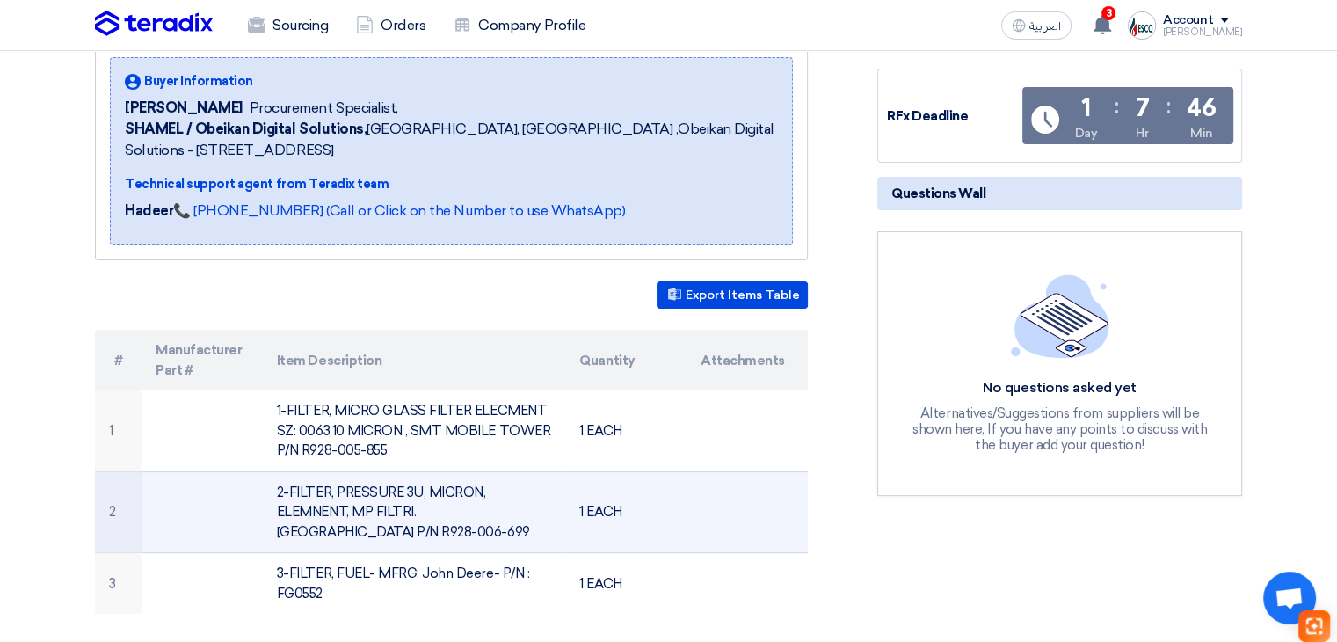
scroll to position [352, 0]
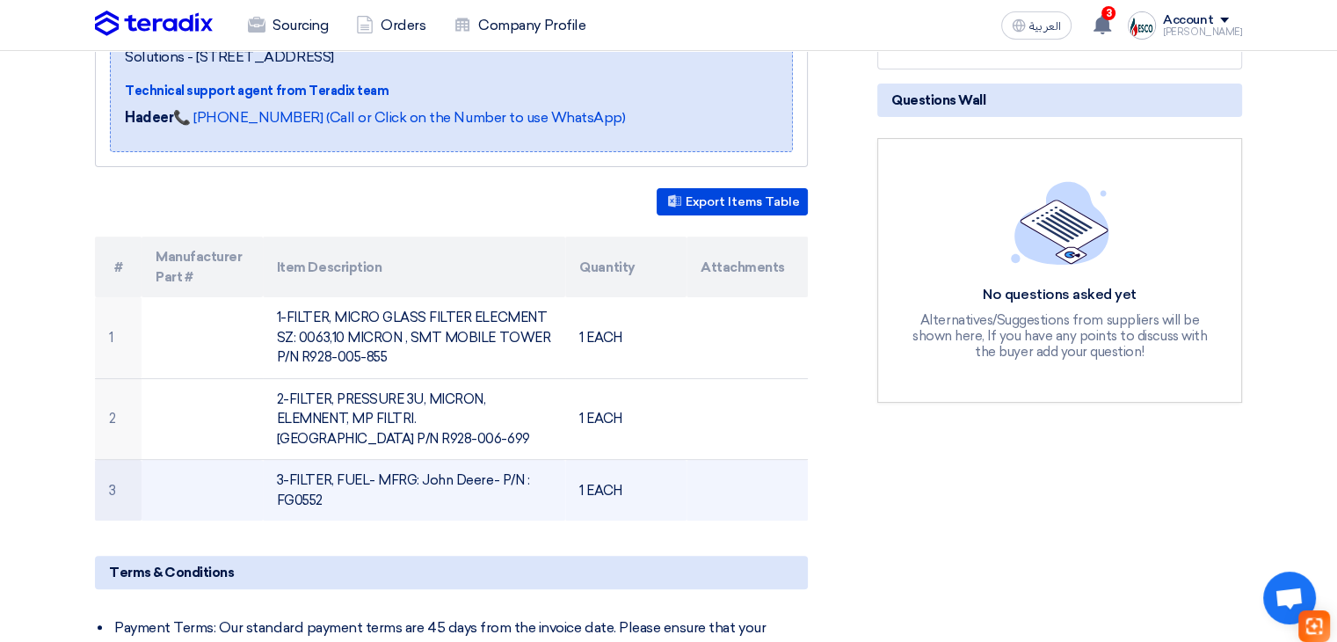
drag, startPoint x: 278, startPoint y: 495, endPoint x: 327, endPoint y: 497, distance: 49.2
click at [327, 497] on td "3-FILTER, FUEL- MFRG: John Deere- P/N : FG0552" at bounding box center [414, 491] width 303 height 62
copy td "FG0552"
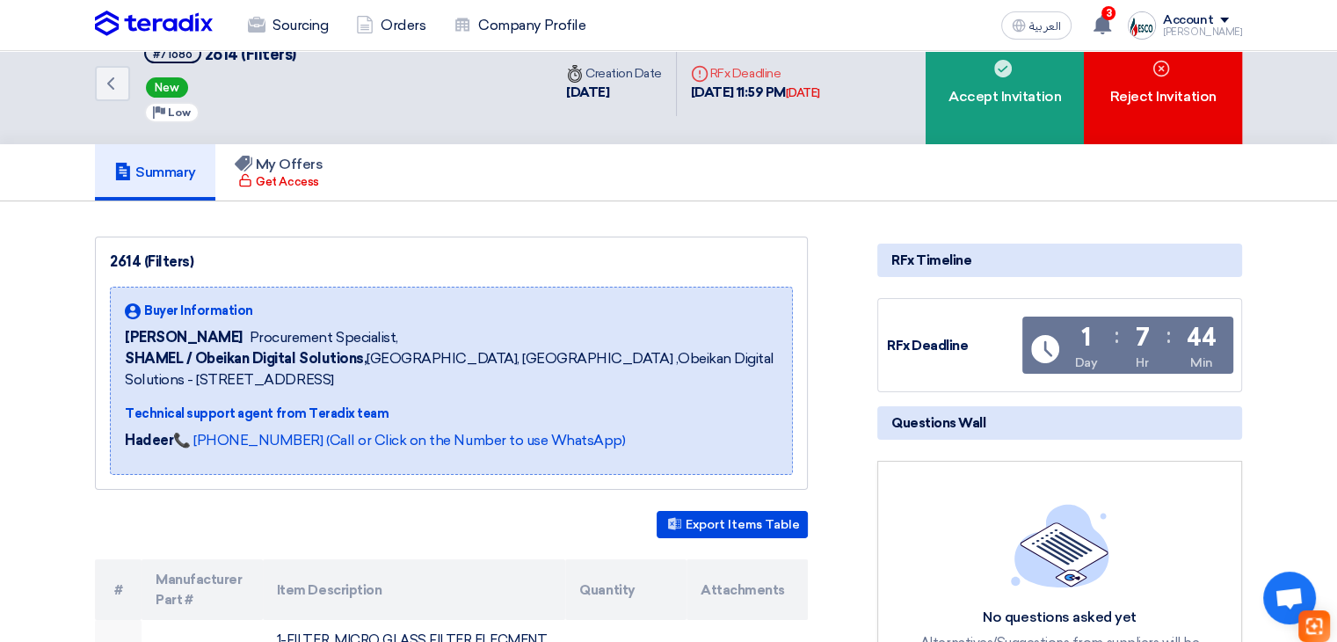
scroll to position [0, 0]
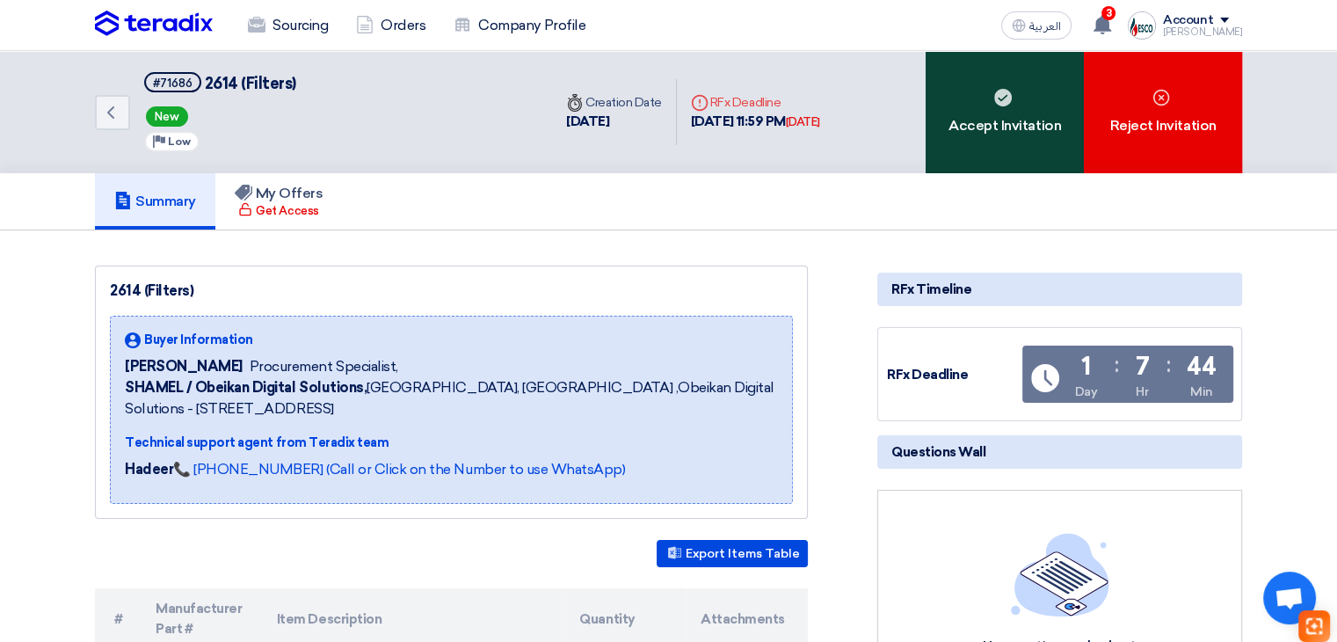
click at [984, 156] on div "Accept Invitation" at bounding box center [1004, 112] width 158 height 122
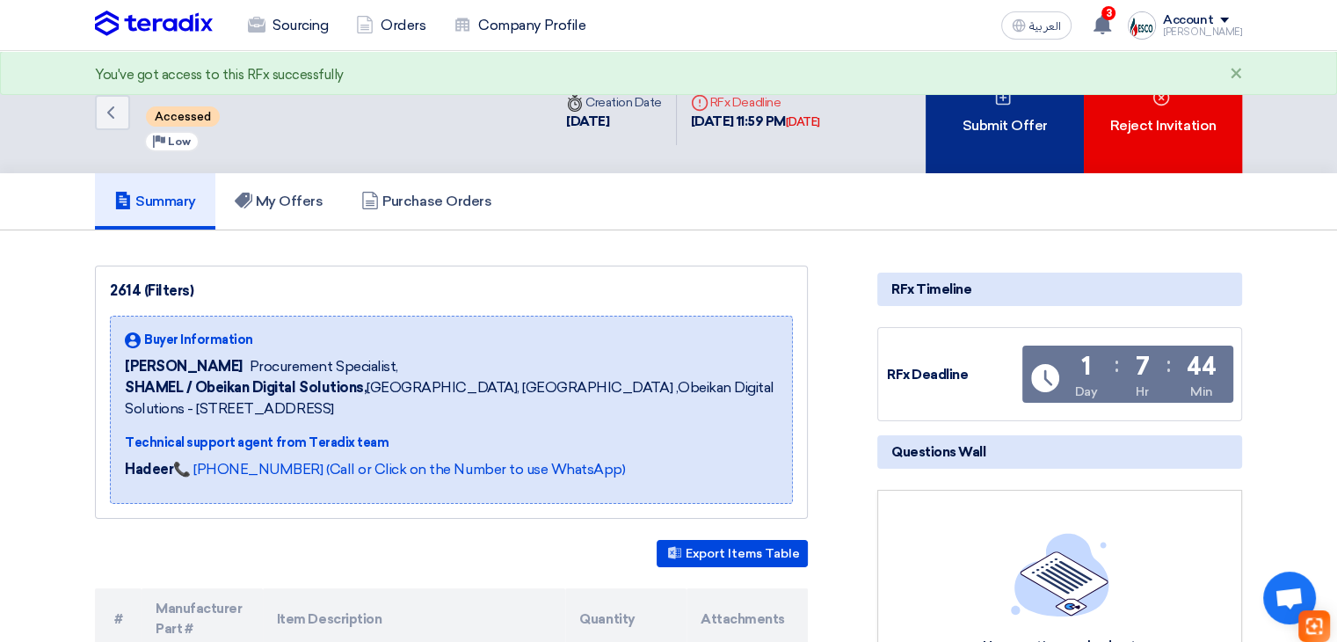
click at [1013, 143] on div "Submit Offer" at bounding box center [1004, 112] width 158 height 122
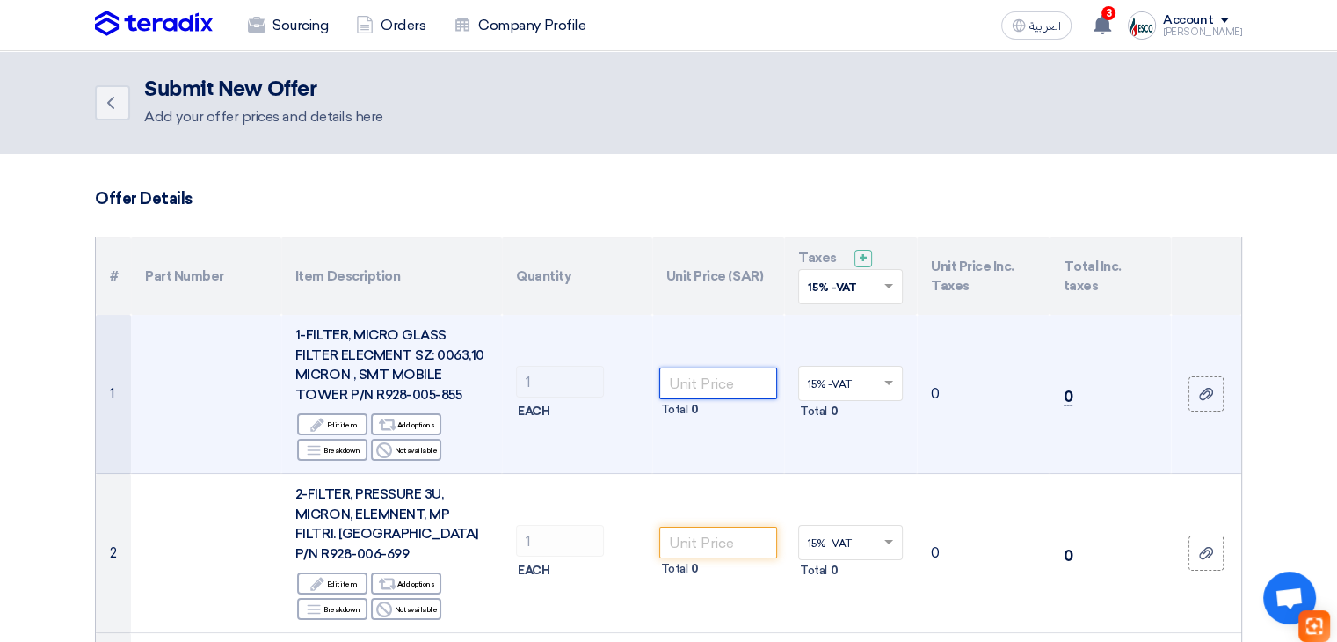
click at [706, 385] on input "number" at bounding box center [718, 383] width 119 height 32
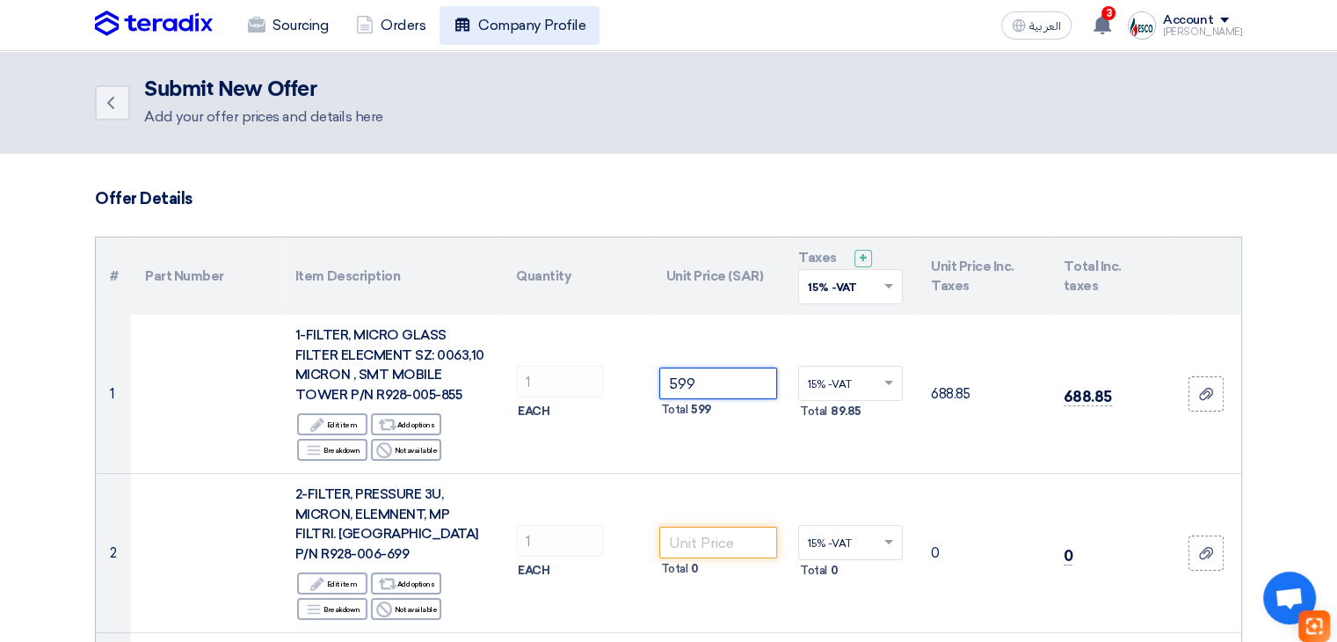
type input "599"
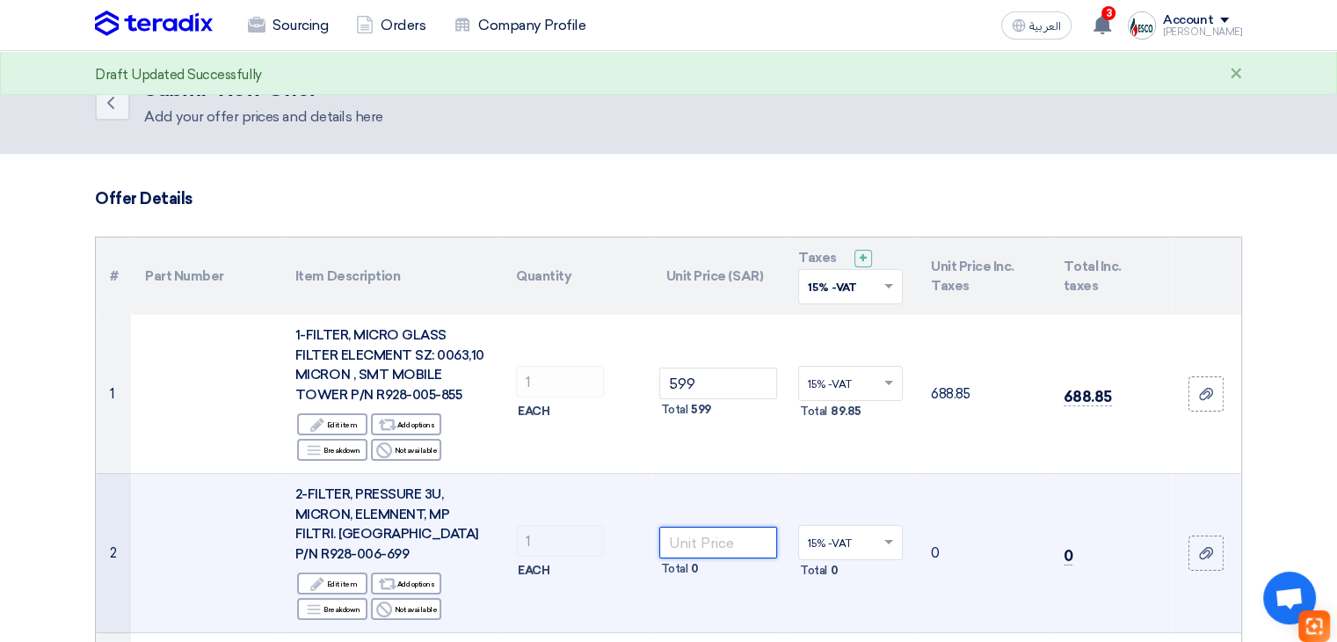
click at [717, 540] on input "number" at bounding box center [718, 542] width 119 height 32
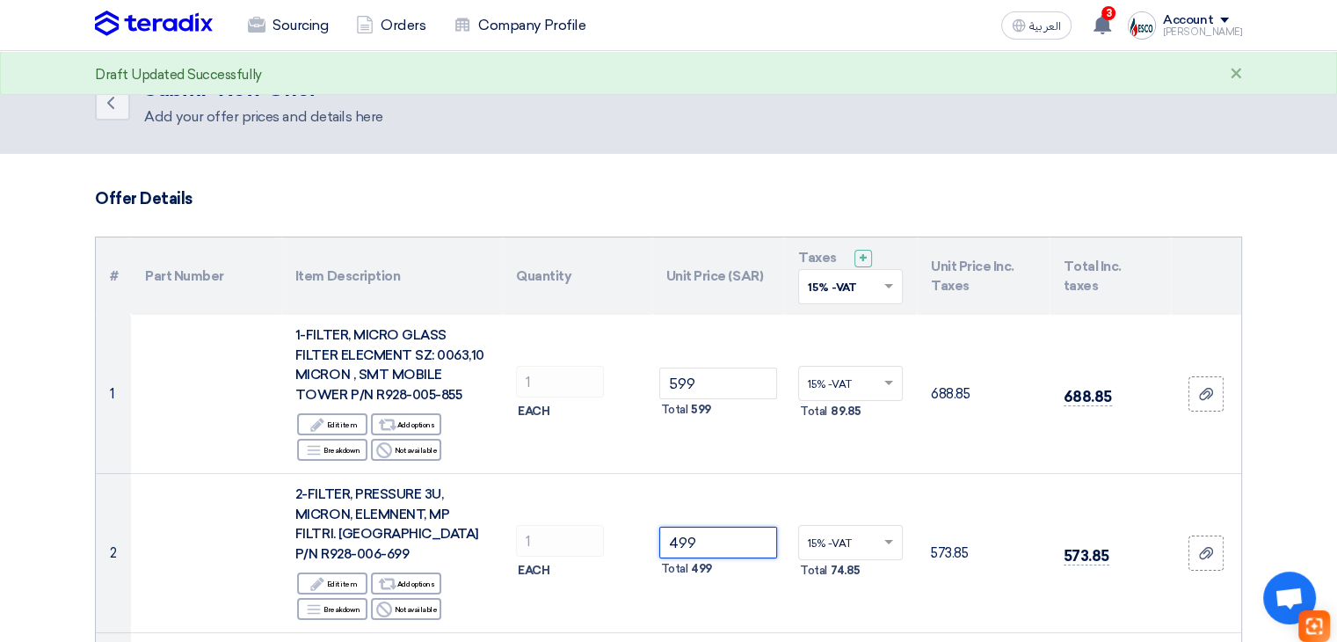
type input "499"
drag, startPoint x: 680, startPoint y: 149, endPoint x: 663, endPoint y: 181, distance: 37.0
click at [679, 149] on header "Back Submit New Offer Add your offer prices and details here" at bounding box center [668, 102] width 1337 height 103
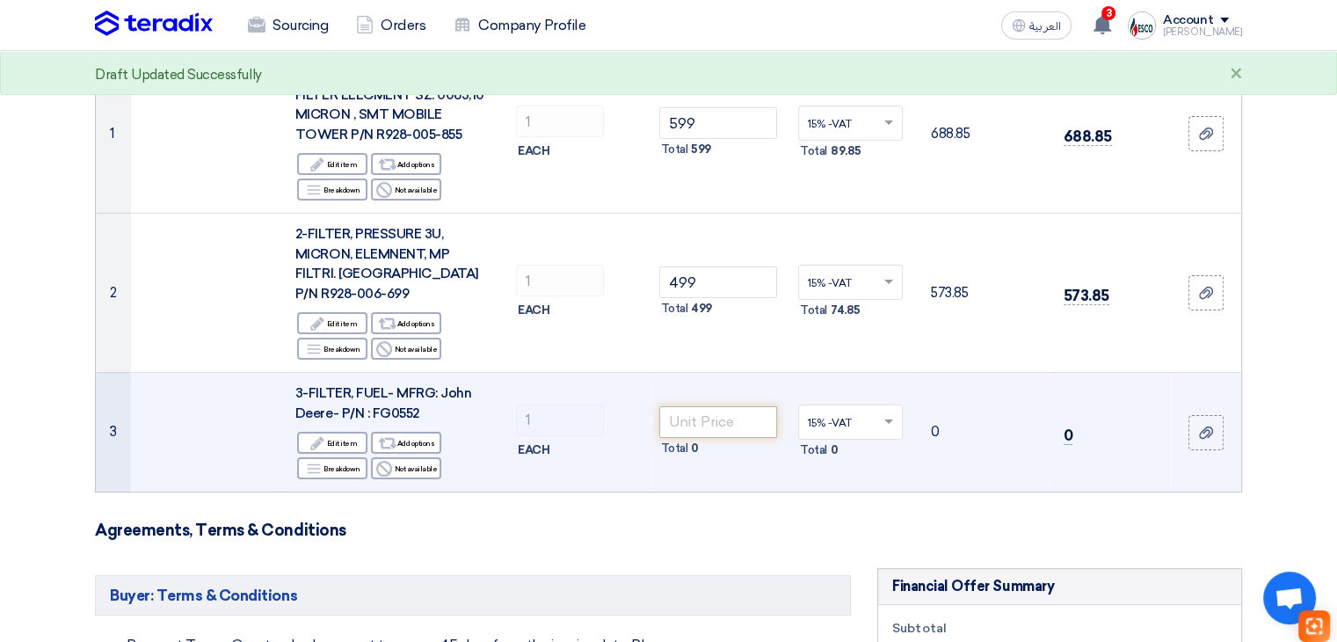
scroll to position [264, 0]
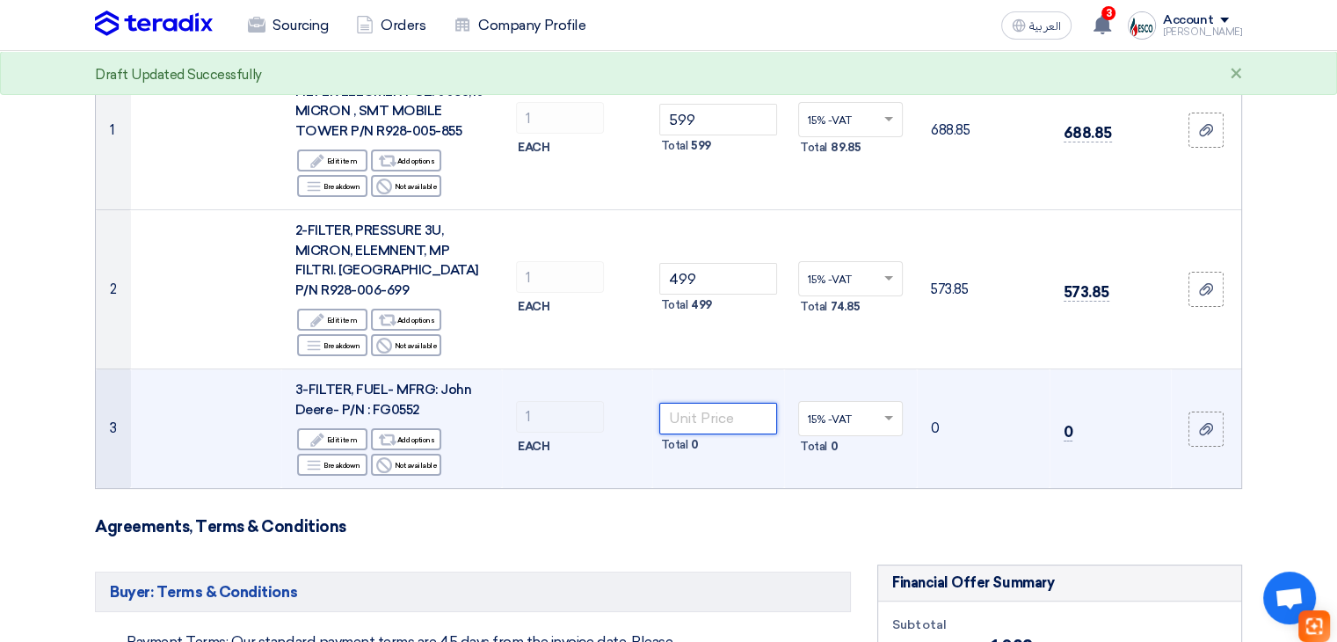
click at [712, 431] on input "number" at bounding box center [718, 418] width 119 height 32
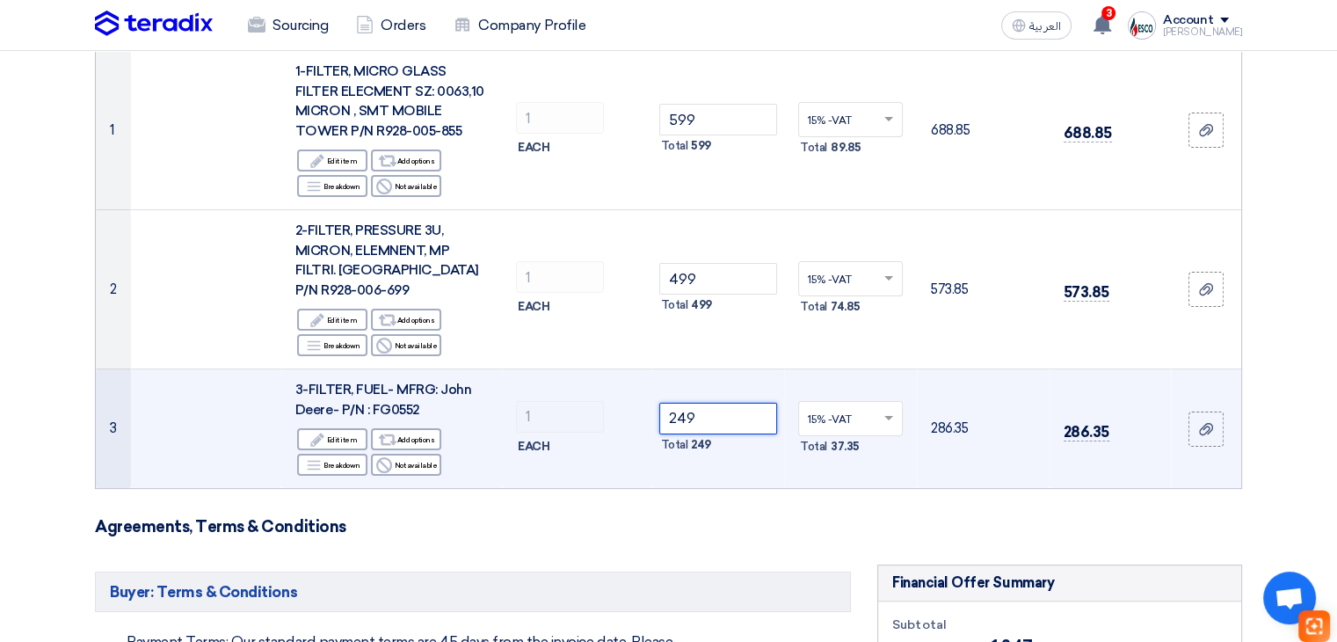
click at [759, 409] on input "249" at bounding box center [718, 418] width 119 height 32
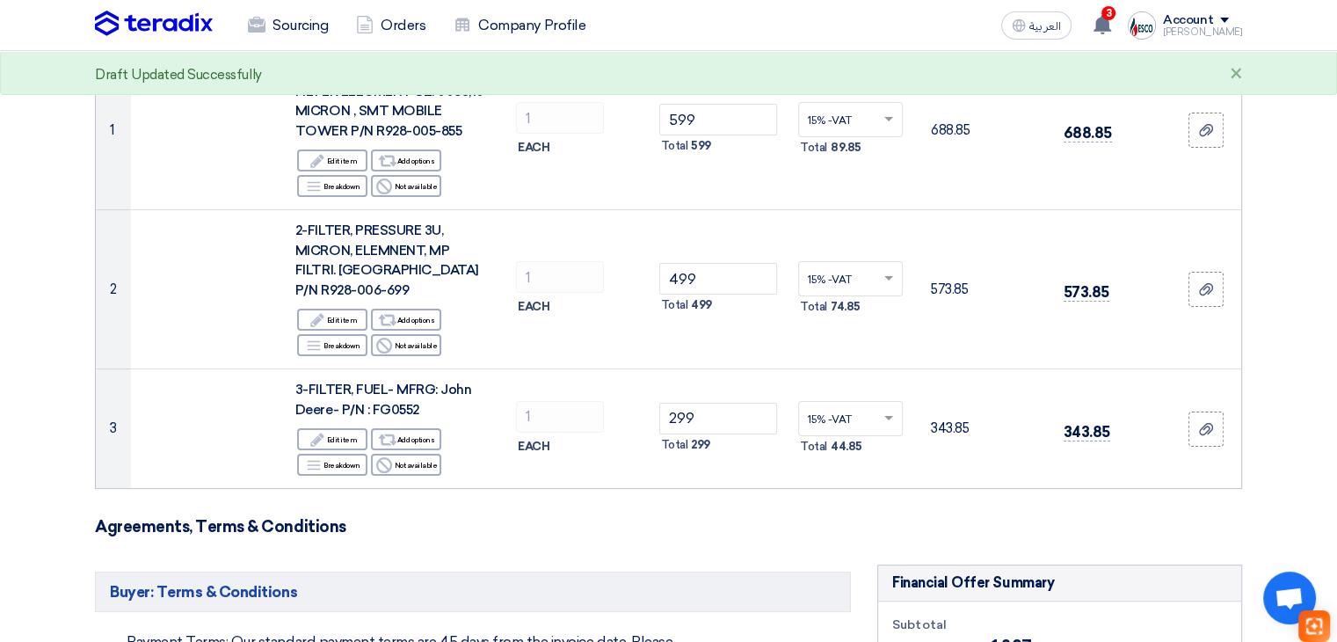
click at [1287, 352] on section "Offer Details # Part Number Item Description Quantity Unit Price (SAR) Taxes + …" at bounding box center [668, 625] width 1337 height 1471
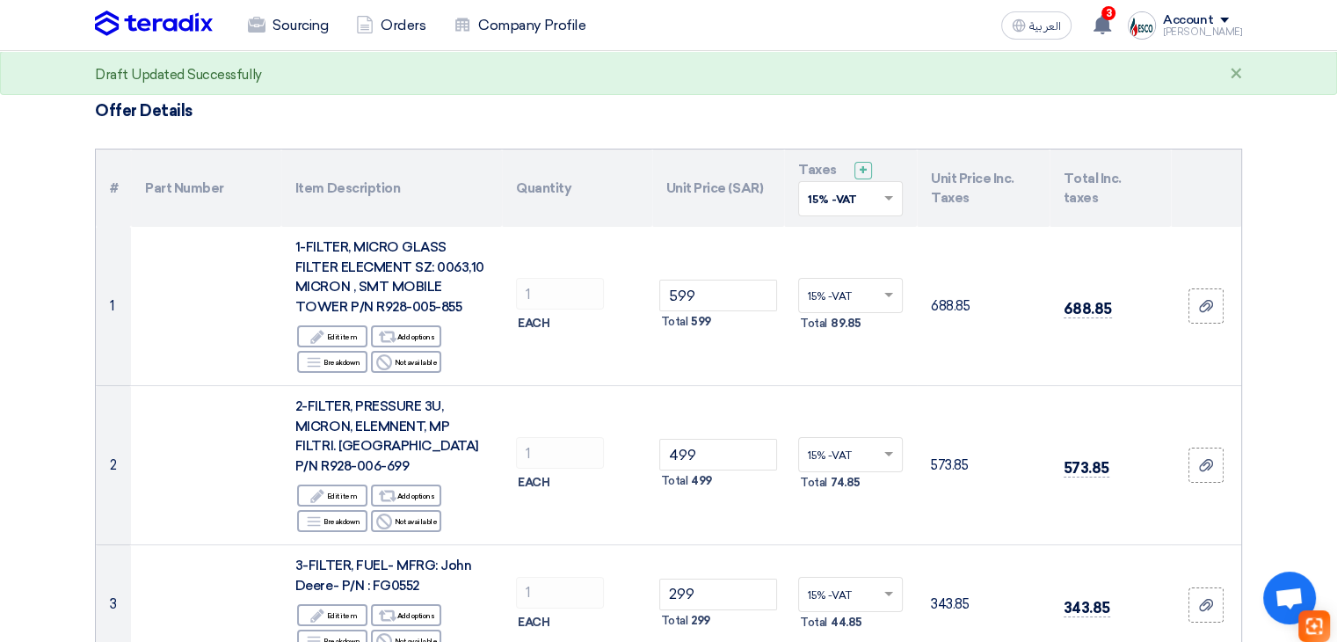
scroll to position [352, 0]
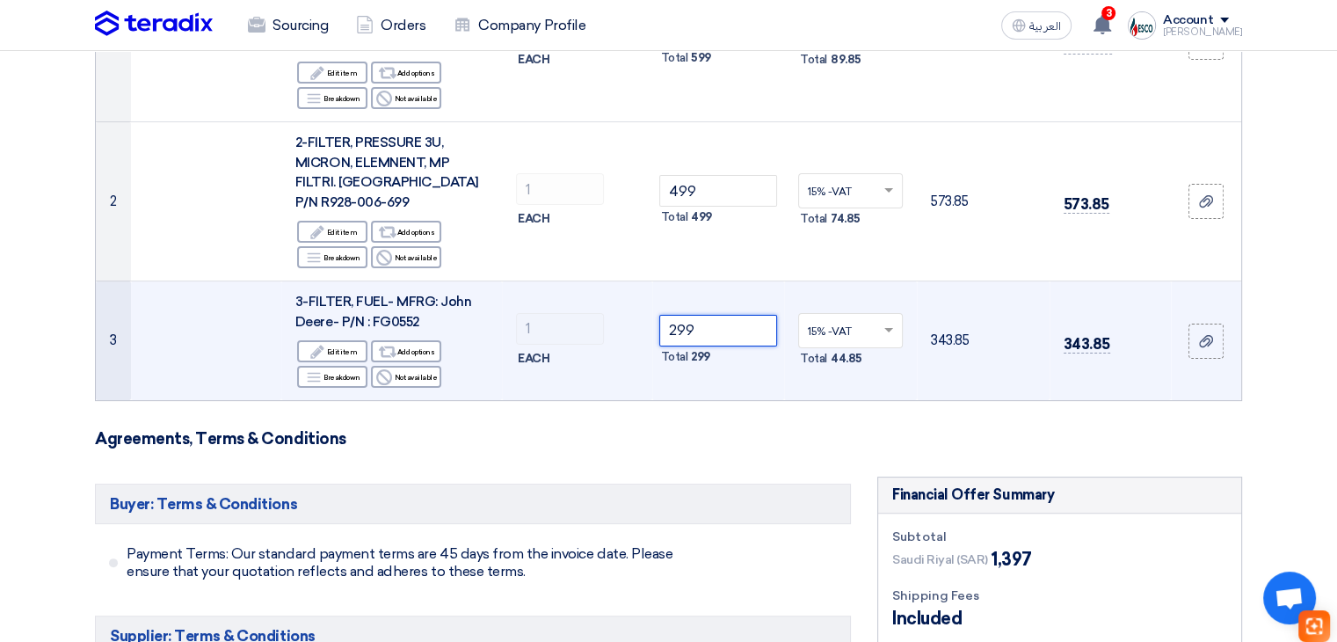
click at [726, 315] on input "299" at bounding box center [718, 331] width 119 height 32
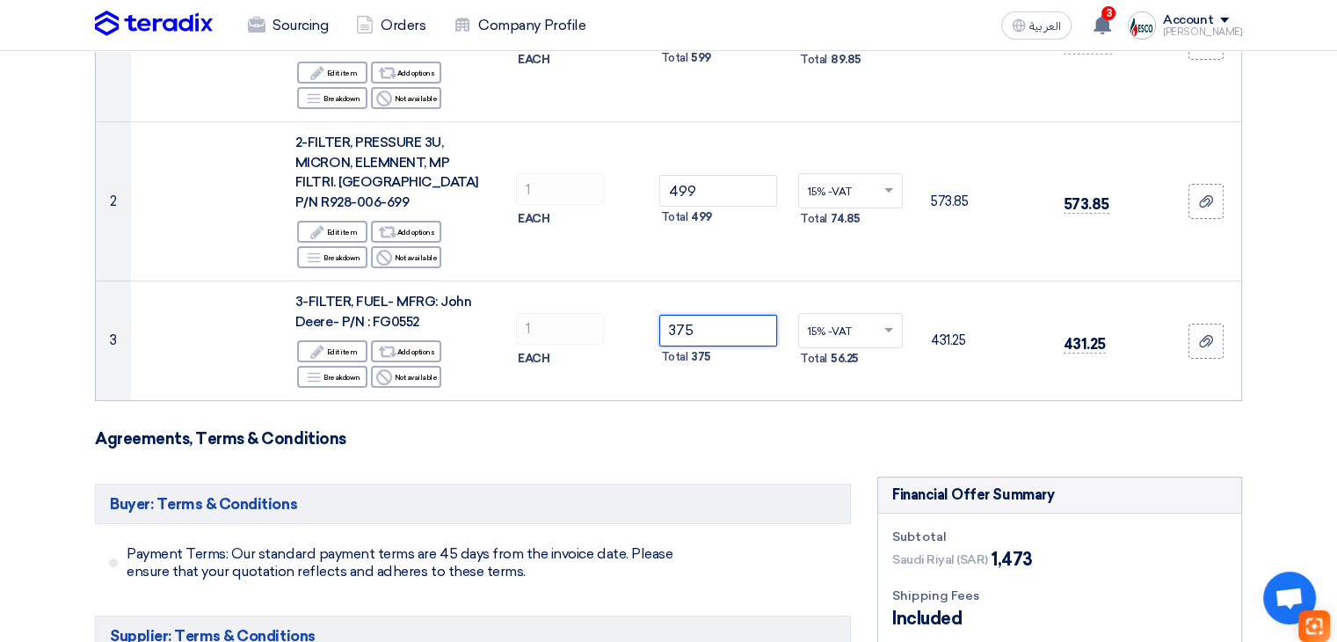
type input "375"
click at [1274, 378] on section "Offer Details # Part Number Item Description Quantity Unit Price (SAR) Taxes + …" at bounding box center [668, 537] width 1337 height 1471
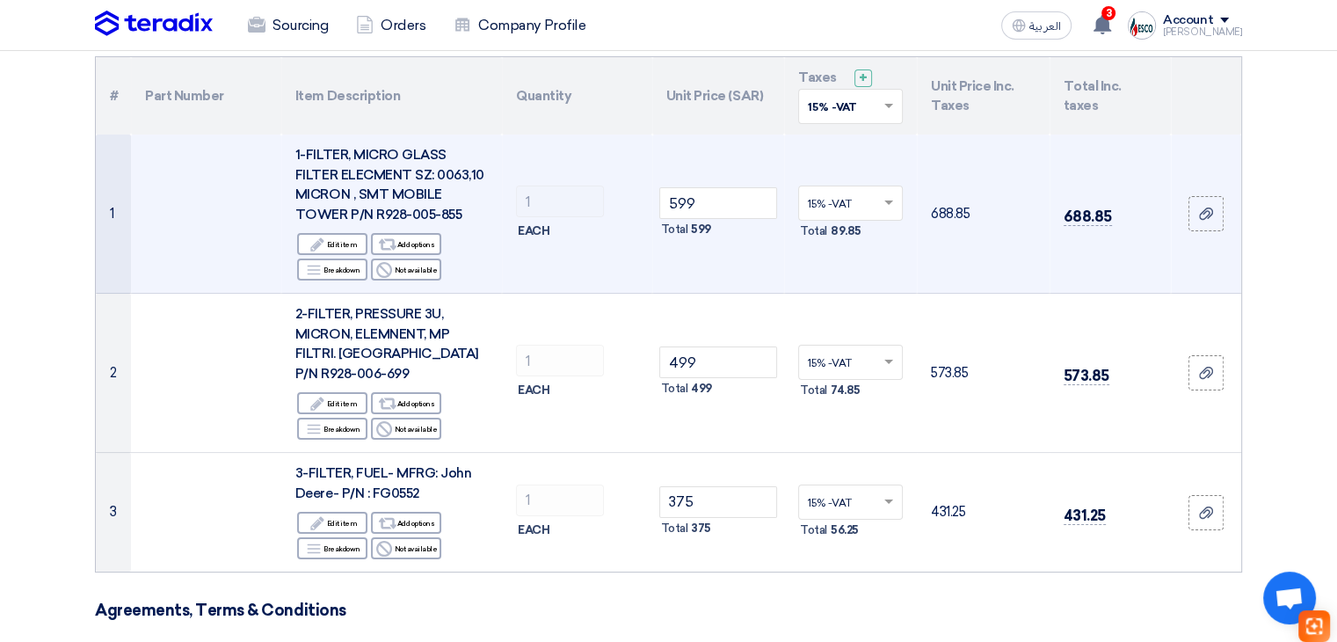
scroll to position [176, 0]
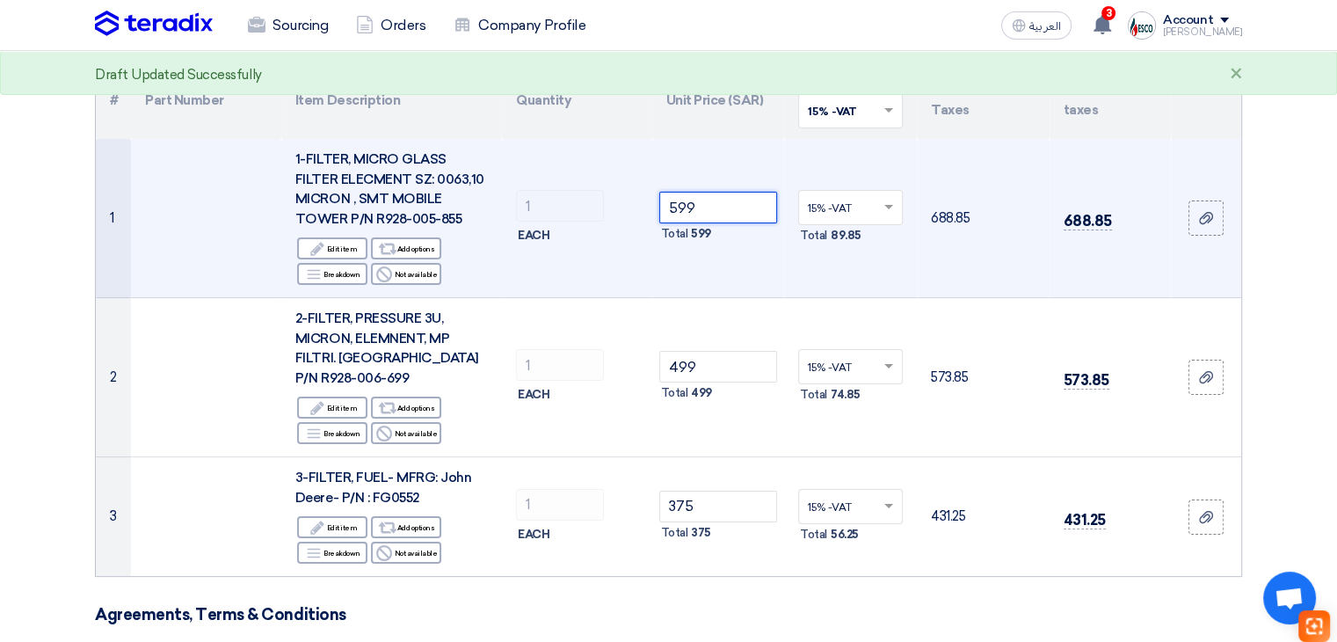
click at [741, 209] on input "599" at bounding box center [718, 208] width 119 height 32
click at [740, 209] on input "599" at bounding box center [718, 208] width 119 height 32
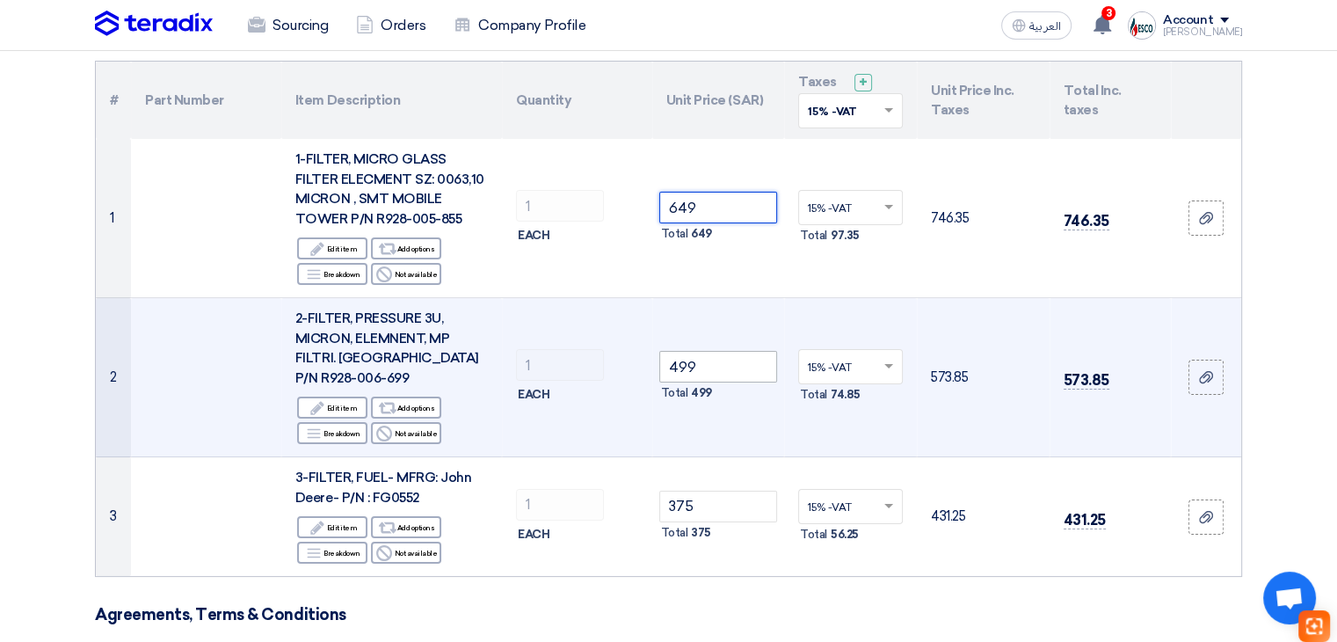
type input "649"
click at [742, 361] on input "499" at bounding box center [718, 367] width 119 height 32
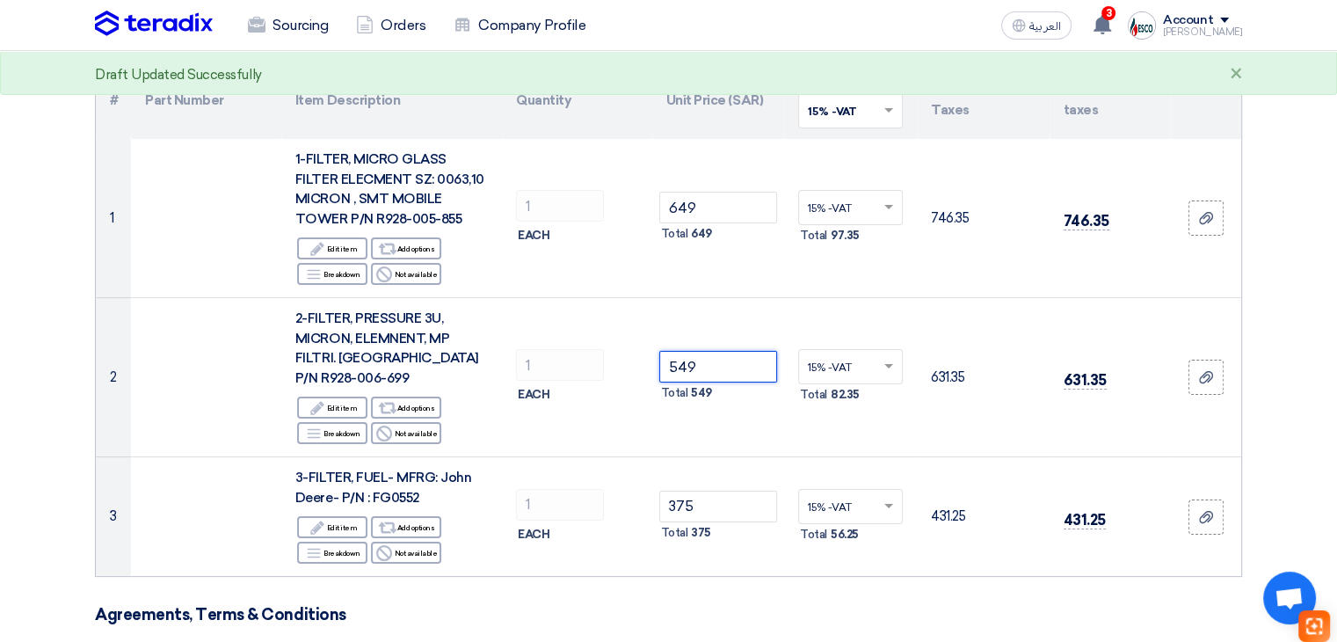
type input "549"
drag, startPoint x: 1309, startPoint y: 359, endPoint x: 1322, endPoint y: 280, distance: 79.2
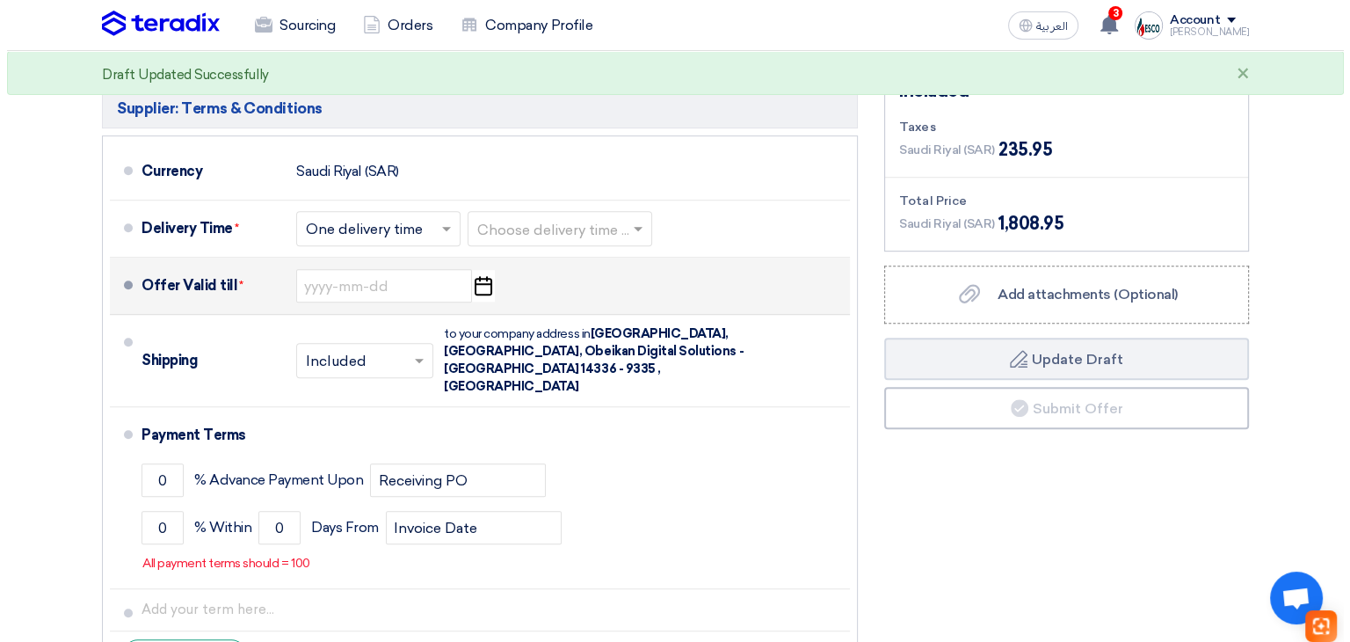
scroll to position [881, 0]
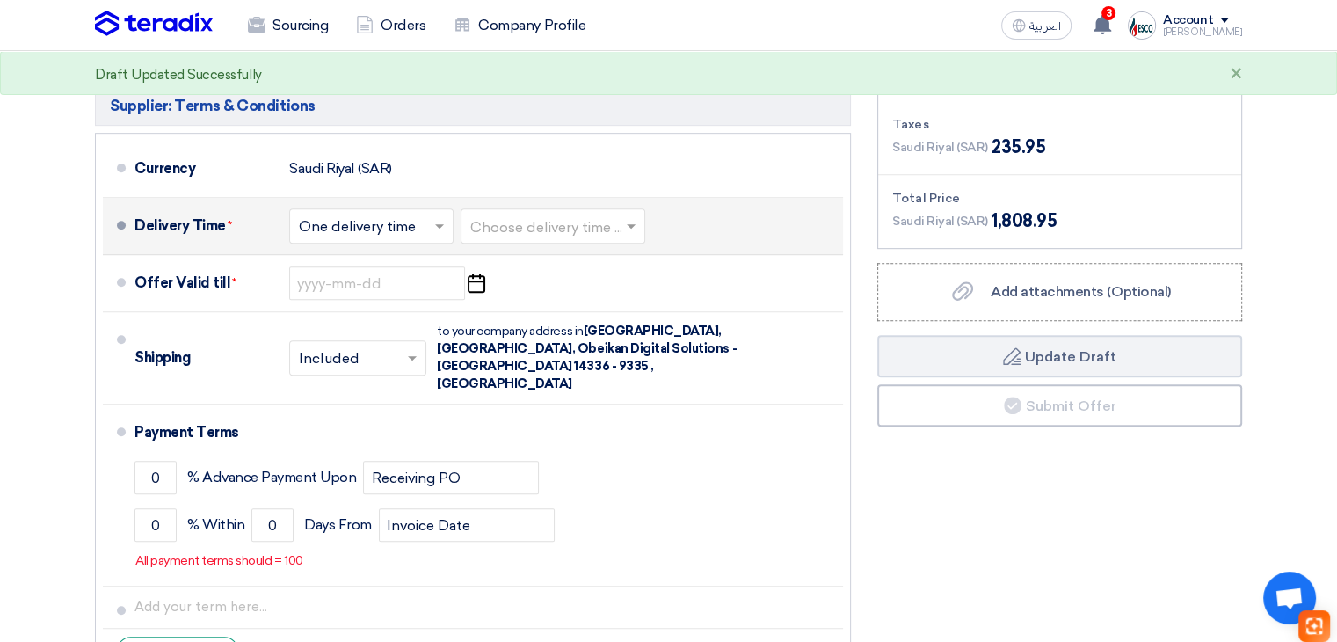
click at [565, 221] on input "text" at bounding box center [553, 227] width 167 height 25
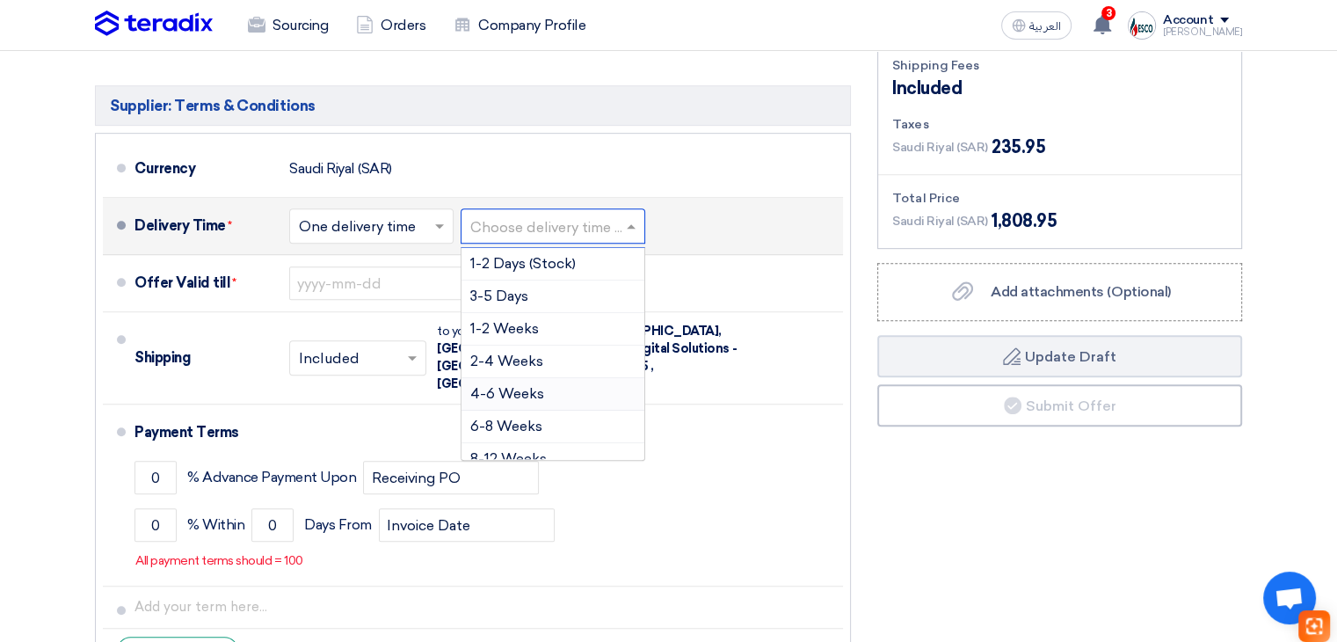
click at [516, 395] on span "4-6 Weeks" at bounding box center [507, 393] width 74 height 17
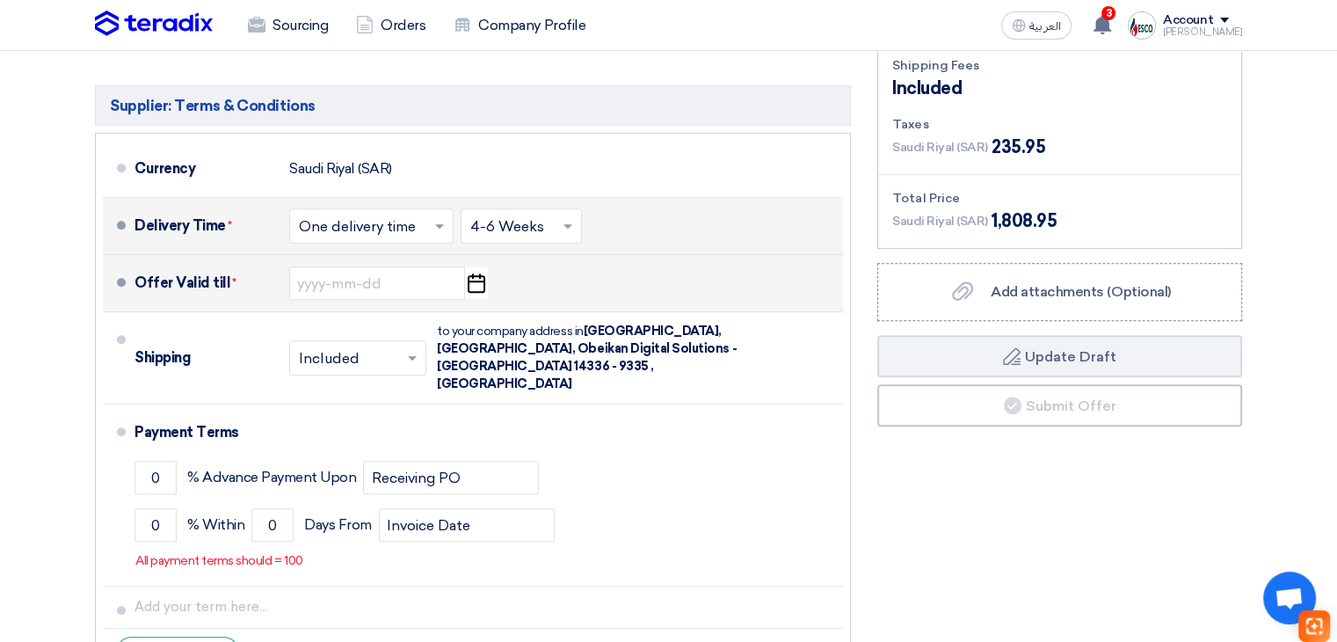
click at [478, 279] on use "button" at bounding box center [477, 282] width 18 height 19
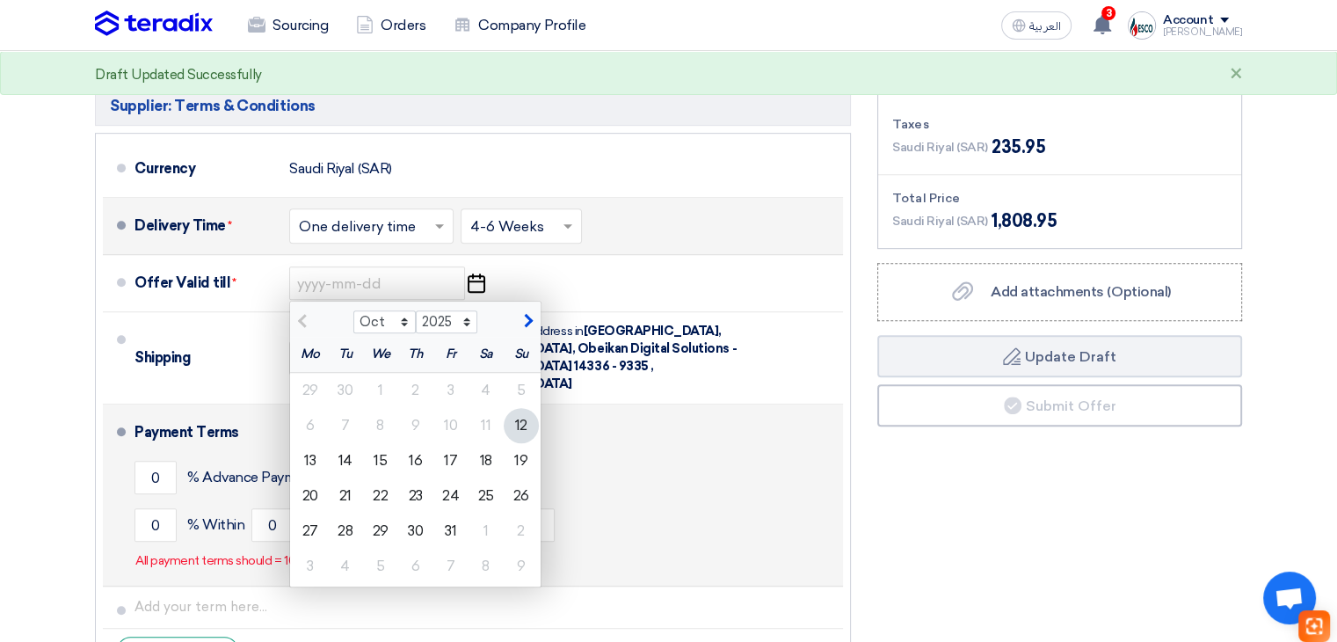
click at [513, 455] on div "19" at bounding box center [521, 460] width 35 height 35
type input "[DATE]"
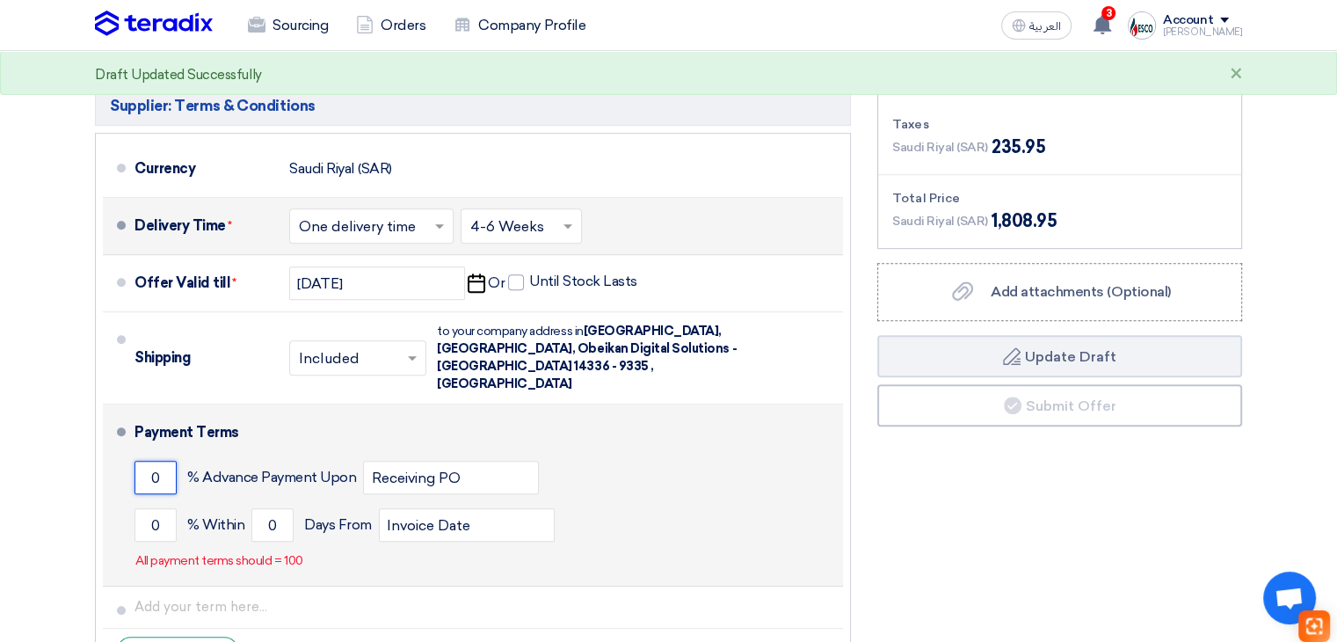
drag, startPoint x: 154, startPoint y: 434, endPoint x: 181, endPoint y: 434, distance: 27.2
click at [155, 460] on input "0" at bounding box center [155, 476] width 42 height 33
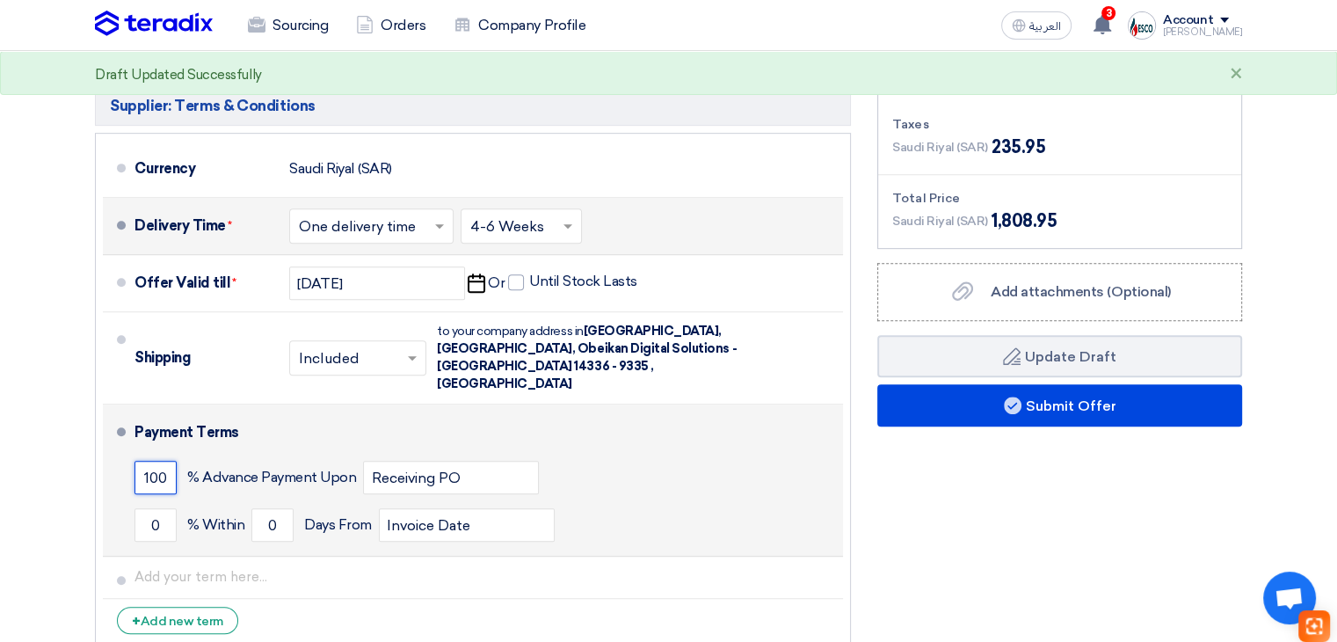
type input "100"
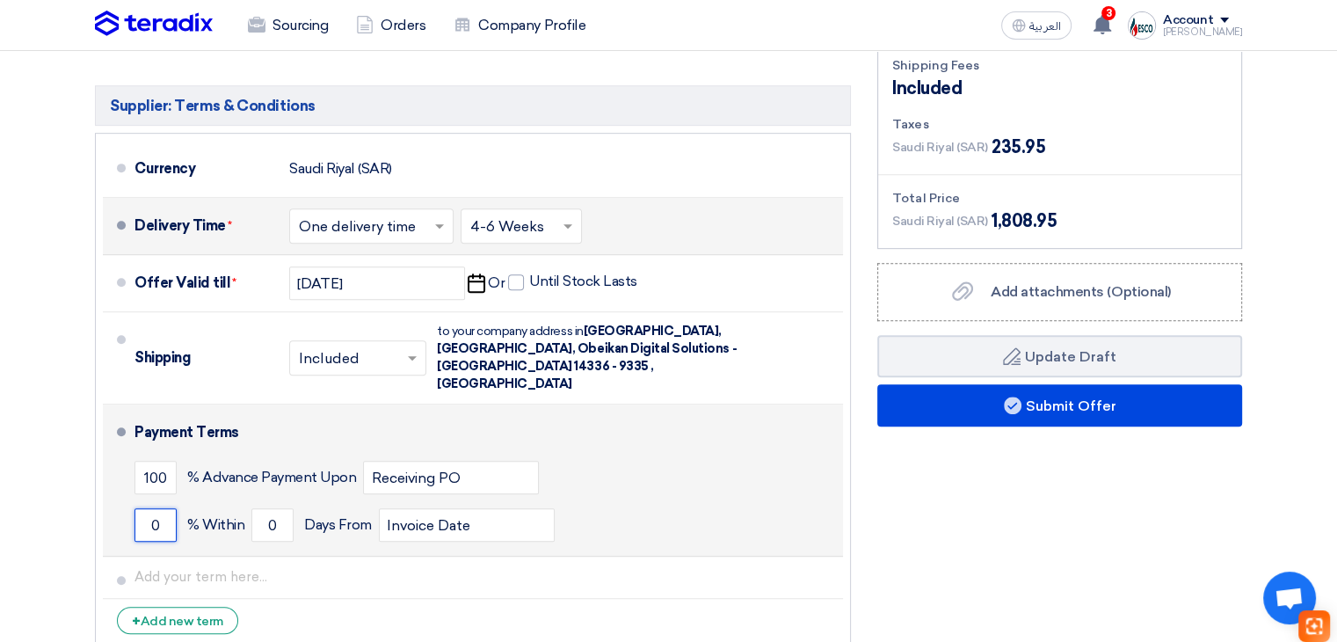
click at [163, 508] on input "0" at bounding box center [155, 524] width 42 height 33
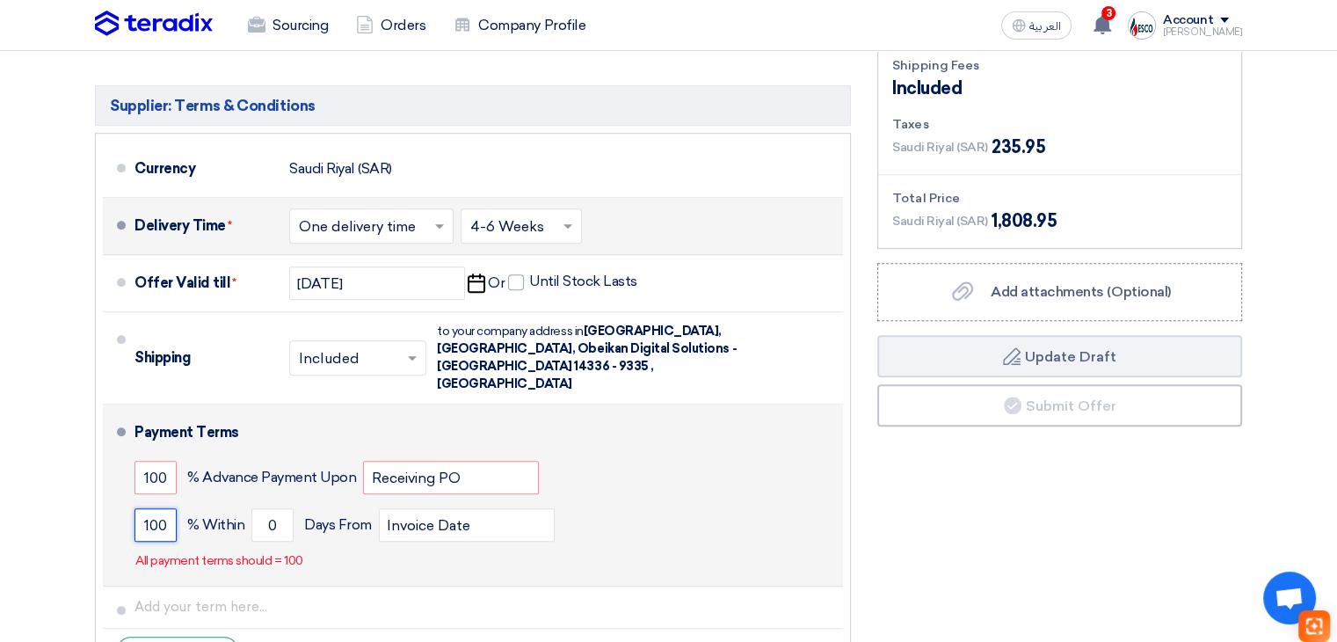
type input "100"
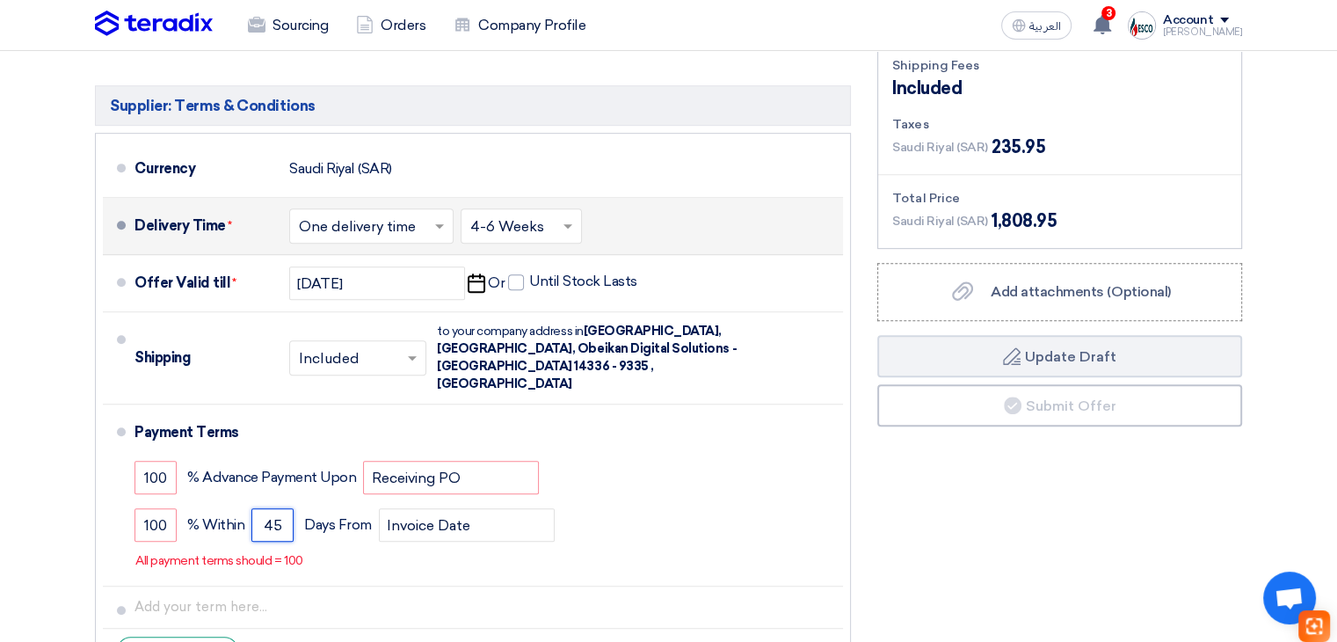
type input "45"
click at [74, 460] on section "Offer Details # Part Number Item Description Quantity Unit Price (SAR) Taxes + …" at bounding box center [668, 7] width 1337 height 1471
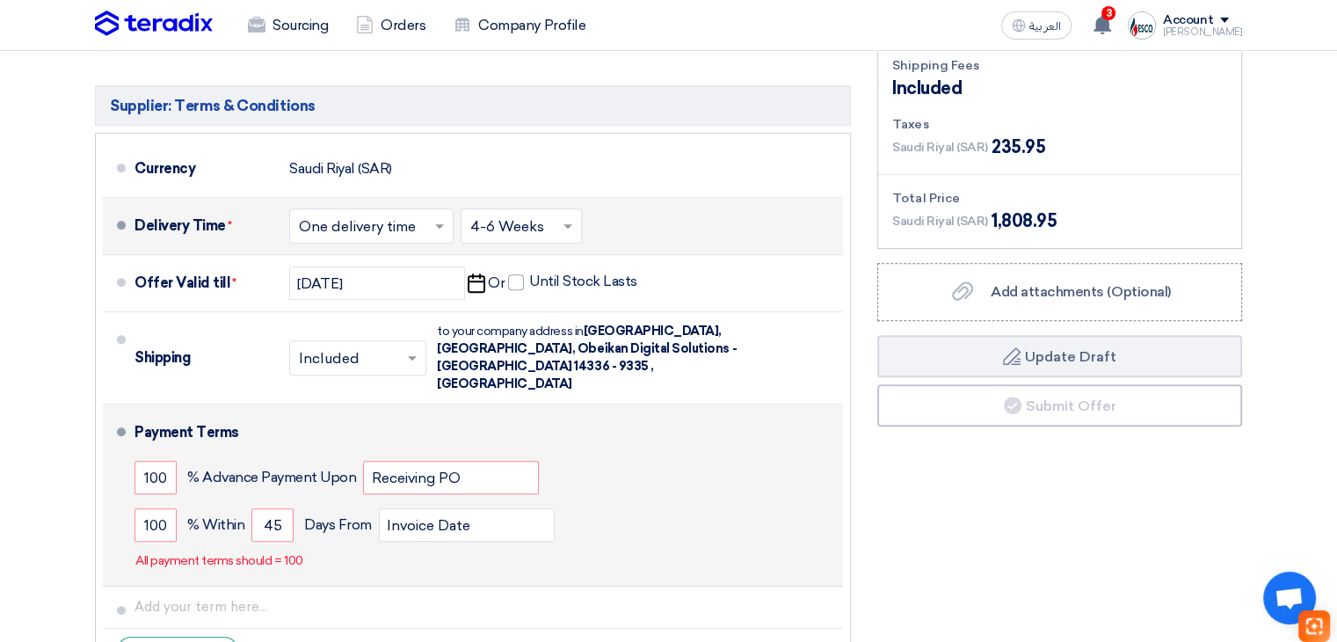
click at [178, 453] on div "100 % Advance Payment Upon Receiving PO" at bounding box center [484, 476] width 701 height 47
click at [177, 453] on div "100 % Advance Payment Upon Receiving PO" at bounding box center [484, 476] width 701 height 47
click at [165, 460] on input "100" at bounding box center [155, 476] width 42 height 33
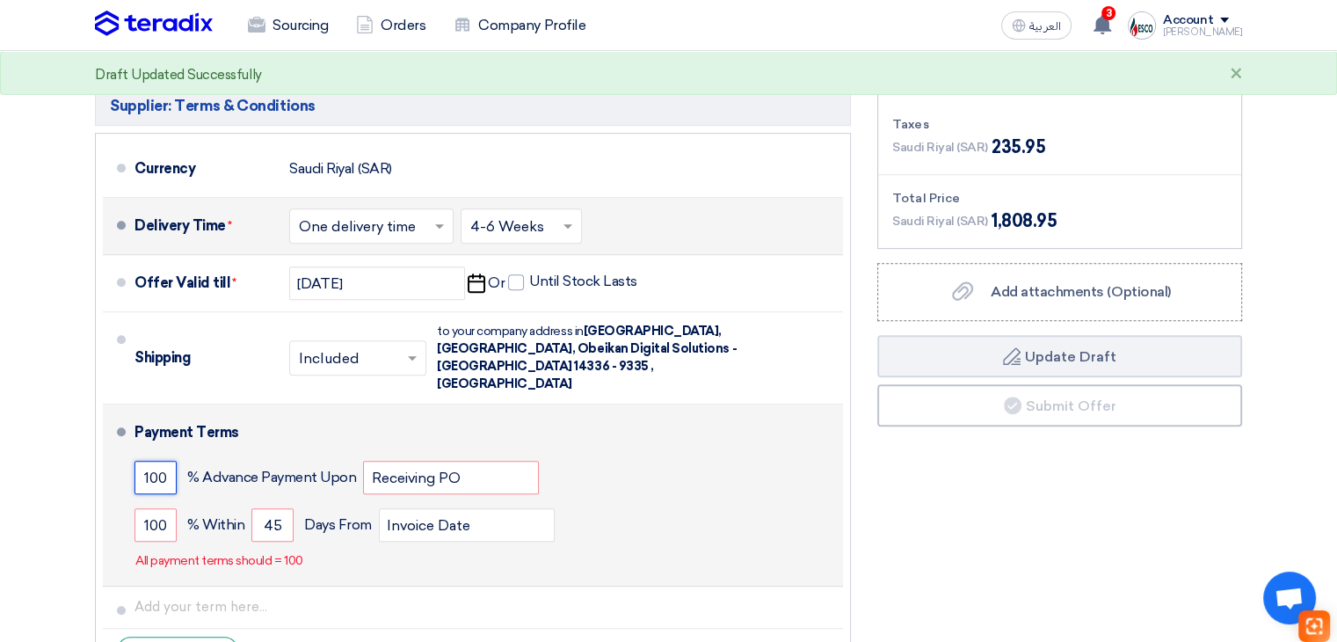
click at [165, 460] on input "100" at bounding box center [155, 476] width 42 height 33
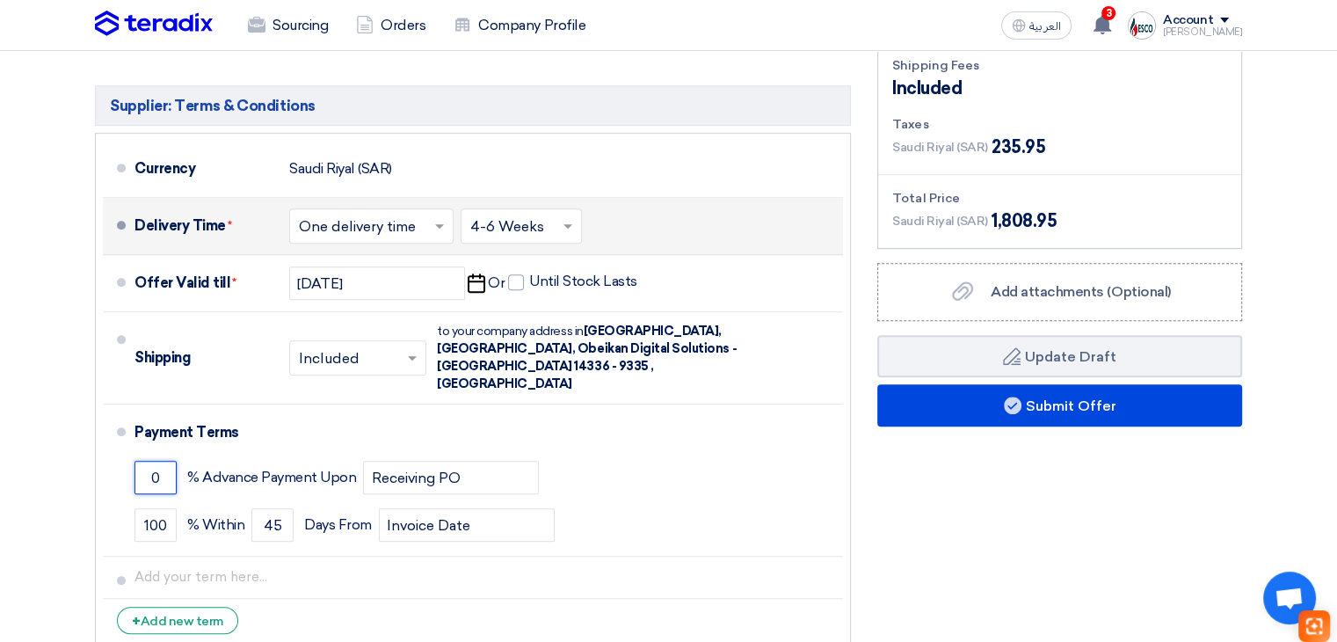
type input "0"
click at [1034, 506] on div "Financial Offer Summary Subtotal [GEOGRAPHIC_DATA] (SAR) 1,573 Shipping Fees" at bounding box center [1059, 301] width 391 height 711
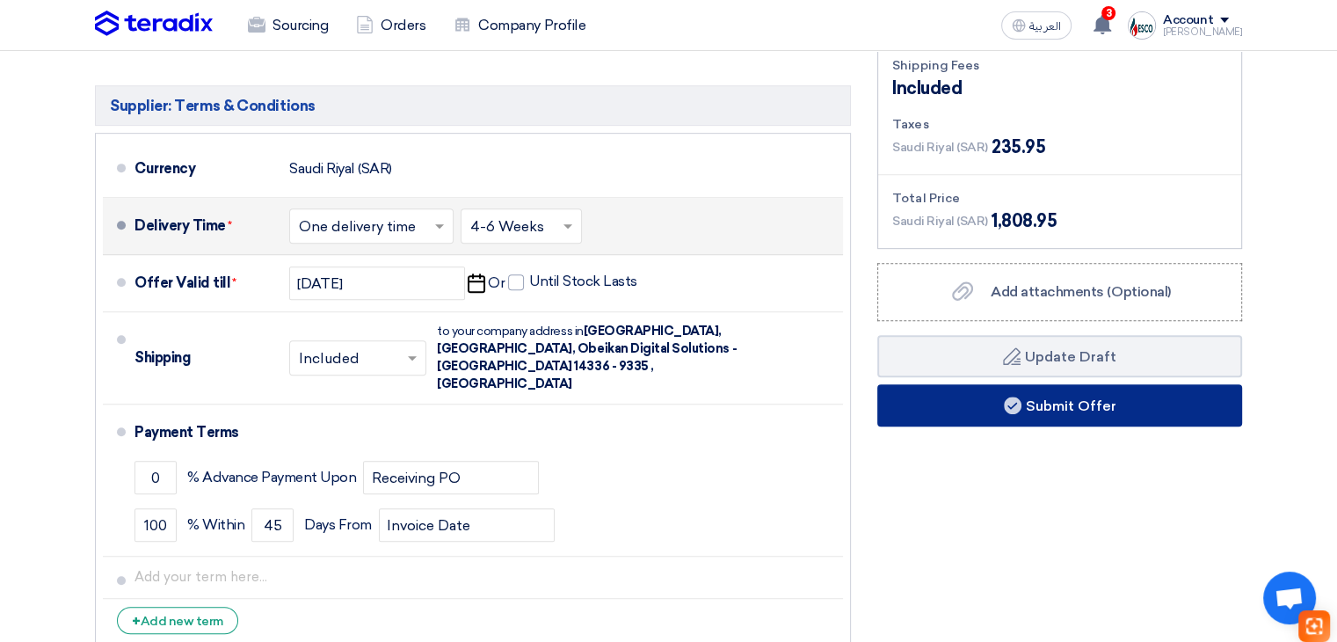
click at [1077, 397] on button "Submit Offer" at bounding box center [1059, 405] width 365 height 42
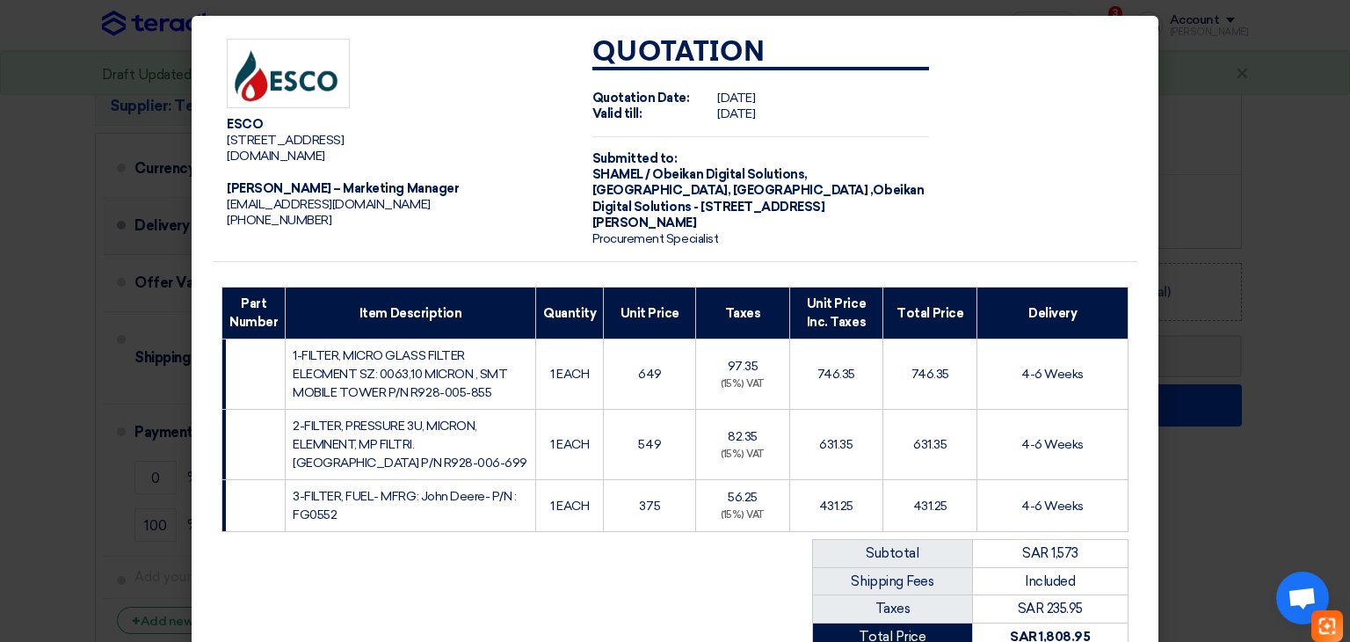
scroll to position [278, 0]
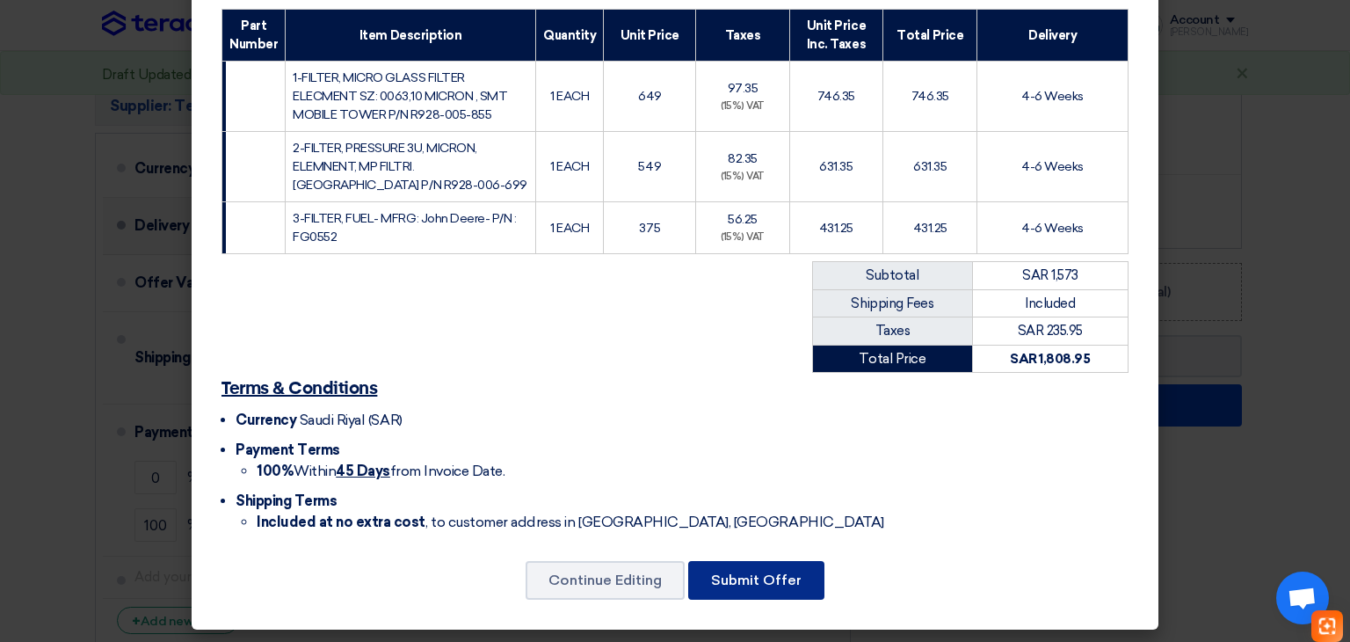
click at [792, 584] on button "Submit Offer" at bounding box center [756, 580] width 136 height 39
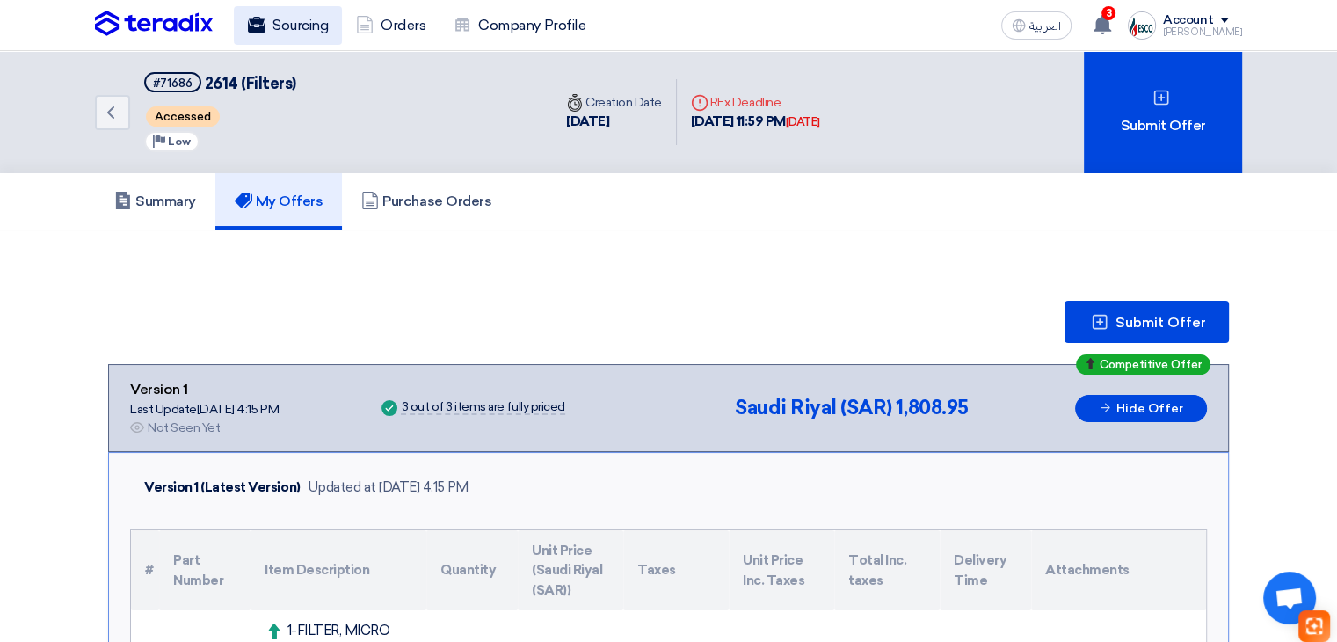
click at [294, 29] on link "Sourcing" at bounding box center [288, 25] width 108 height 39
